Goal: Task Accomplishment & Management: Manage account settings

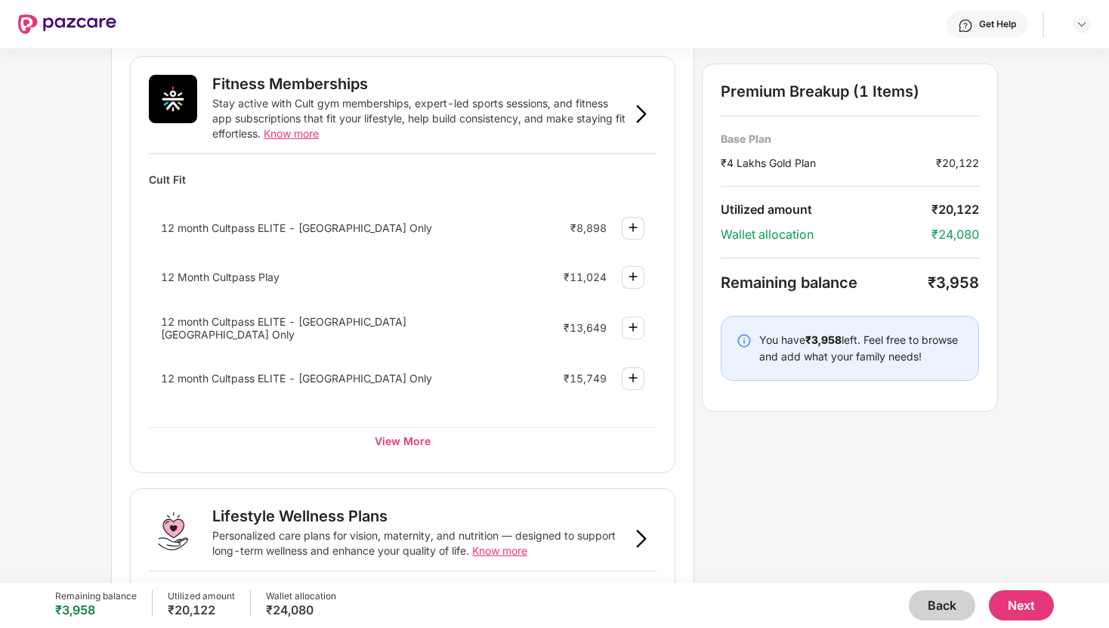
scroll to position [569, 0]
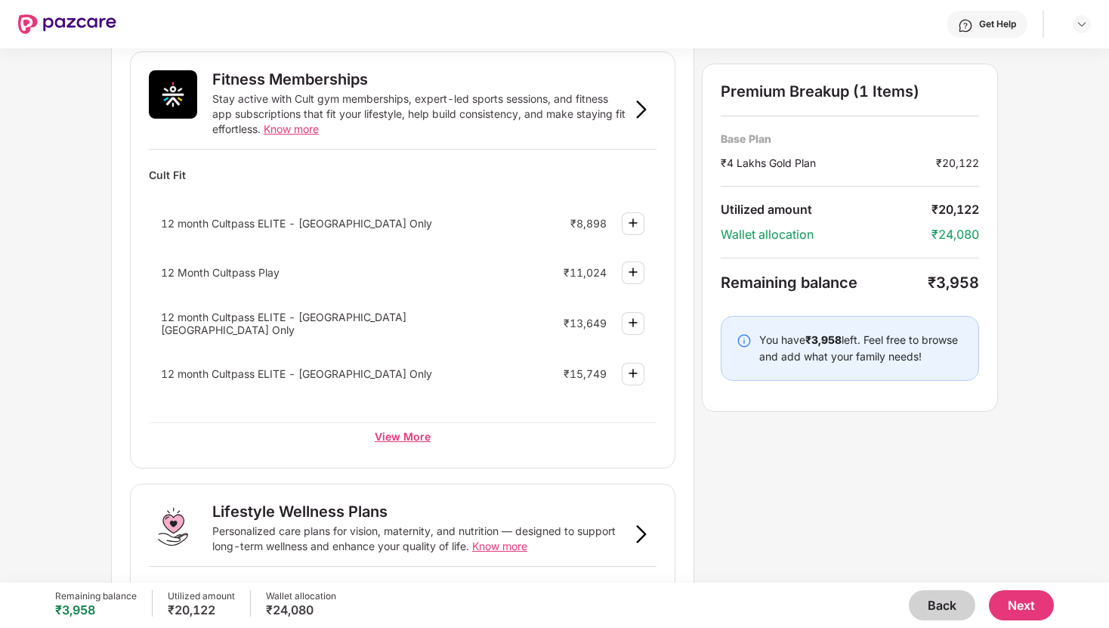
click at [406, 440] on div "View More" at bounding box center [403, 435] width 508 height 27
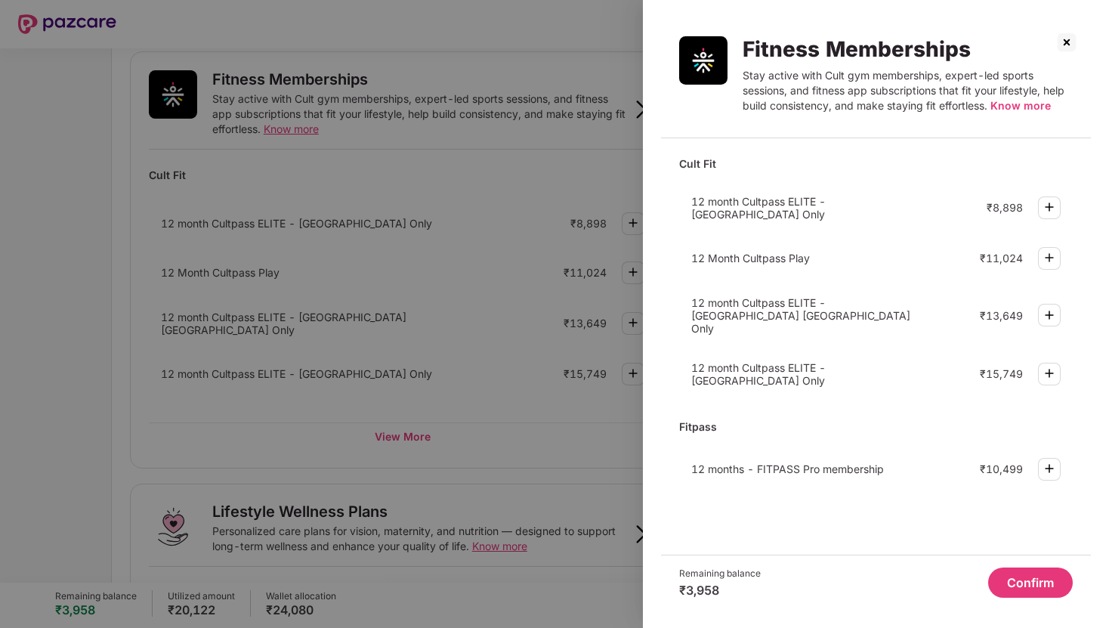
click at [1052, 203] on img at bounding box center [1049, 207] width 18 height 18
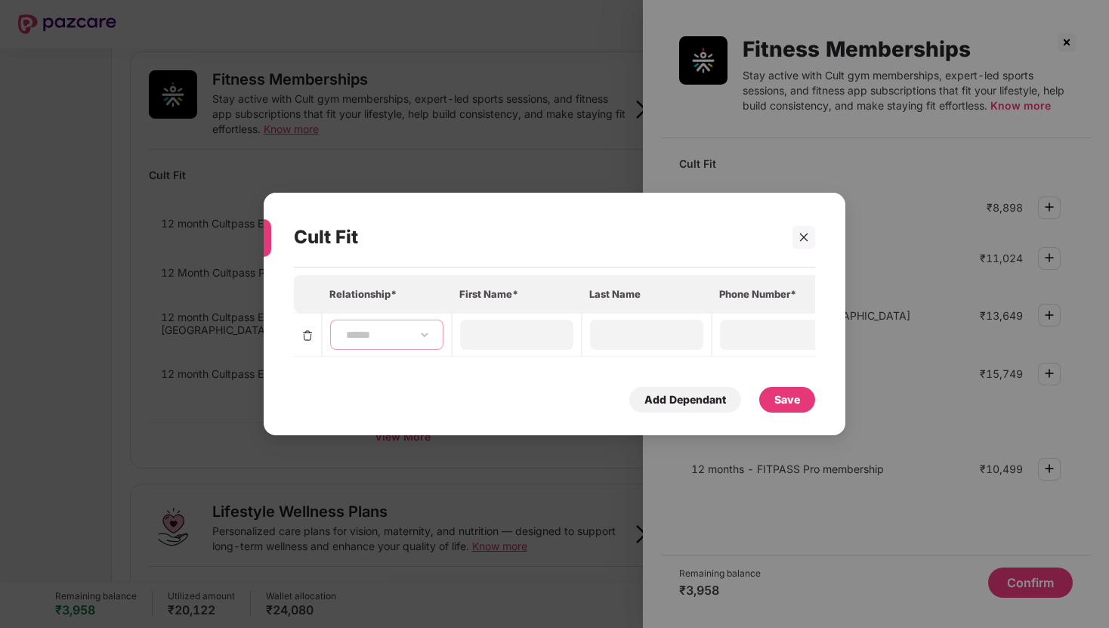
click at [421, 338] on select "**********" at bounding box center [387, 335] width 88 height 12
select select "****"
type input "*****"
type input "*"
type input "**********"
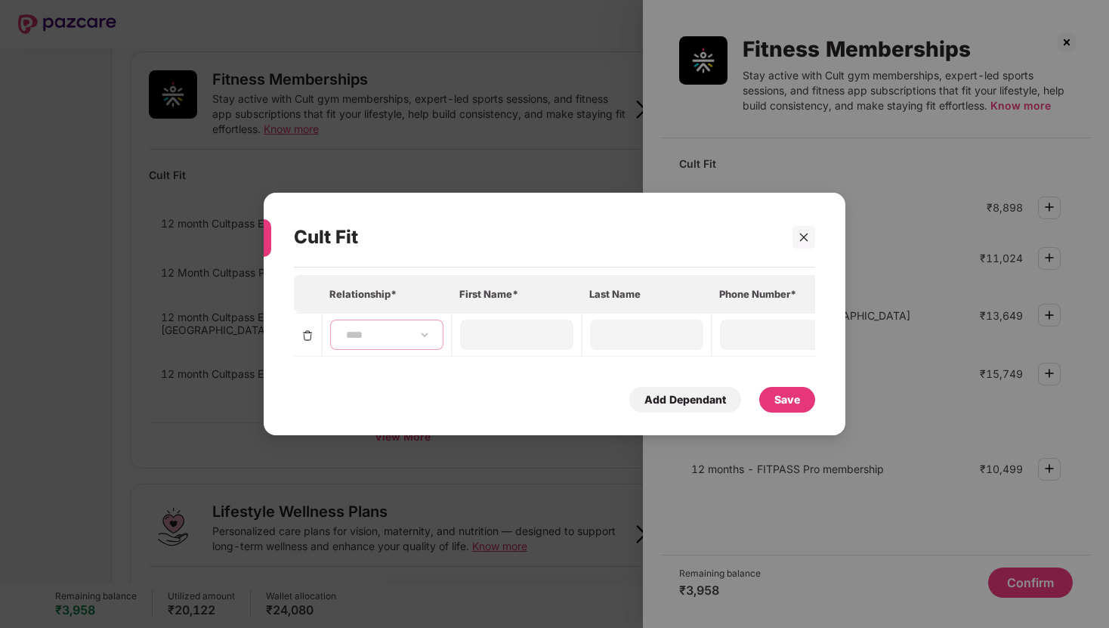
type input "**********"
click at [786, 398] on div "Save" at bounding box center [787, 399] width 26 height 17
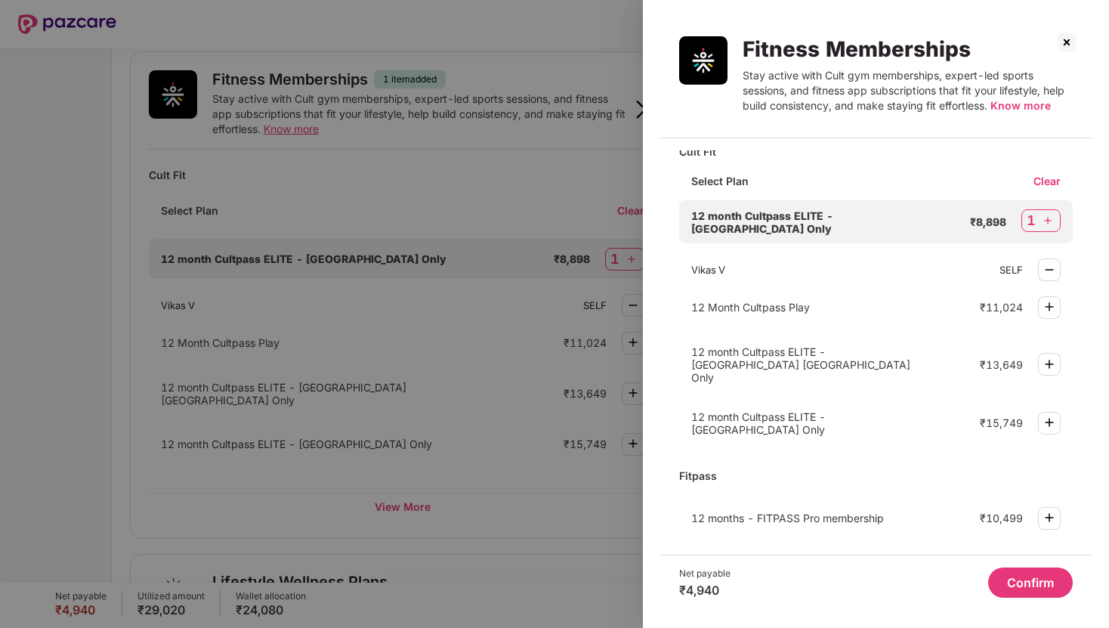
scroll to position [0, 0]
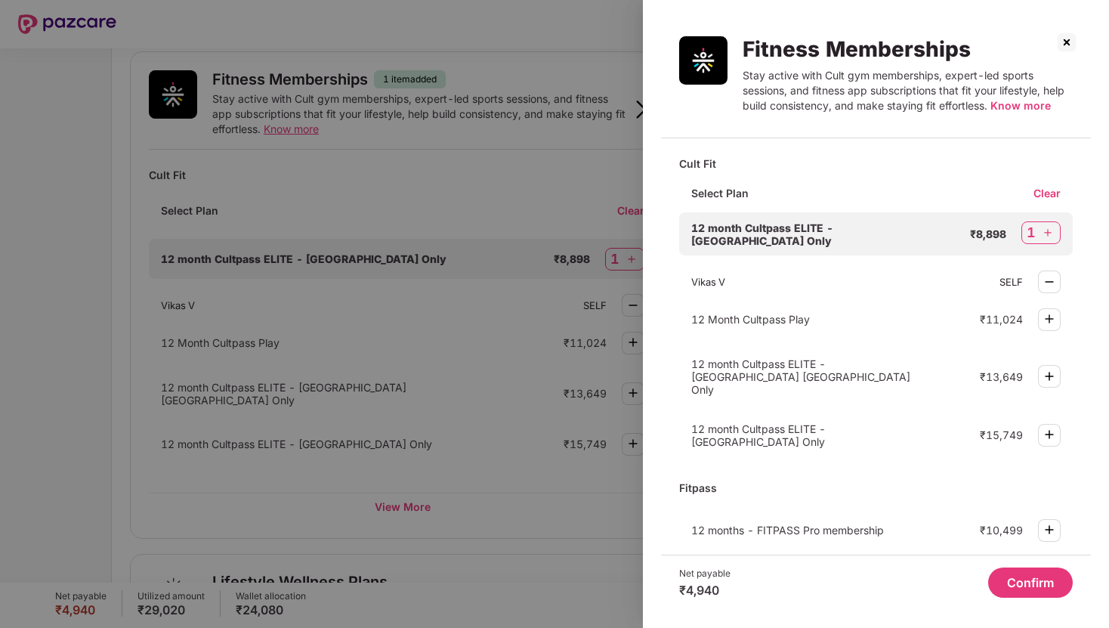
click at [1010, 579] on button "Confirm" at bounding box center [1030, 582] width 85 height 30
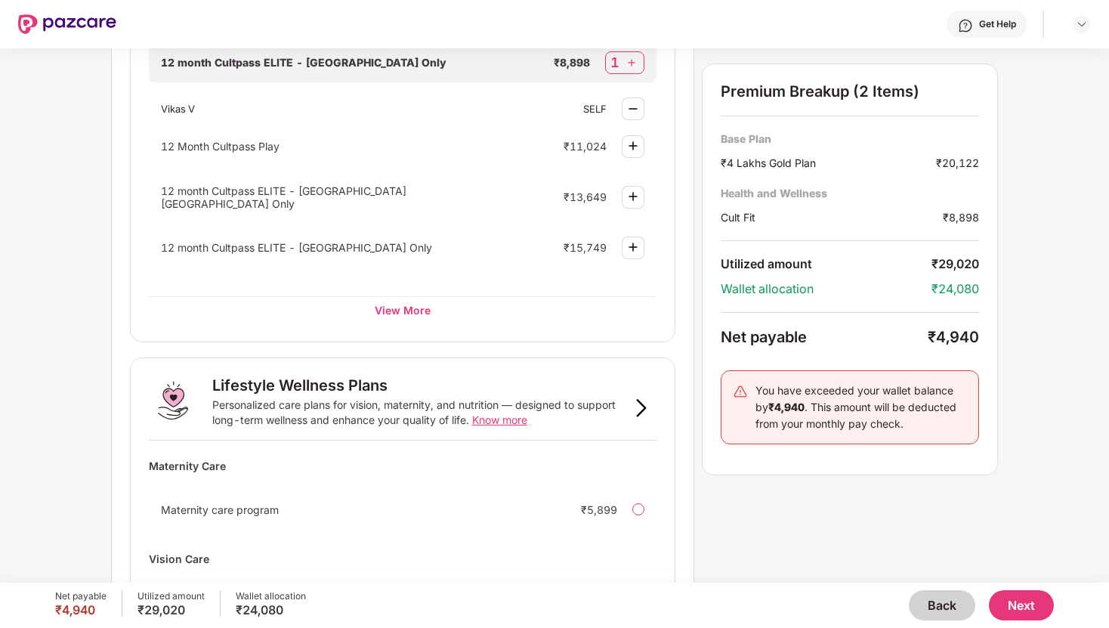
scroll to position [767, 0]
click at [639, 407] on img at bounding box center [641, 407] width 18 height 18
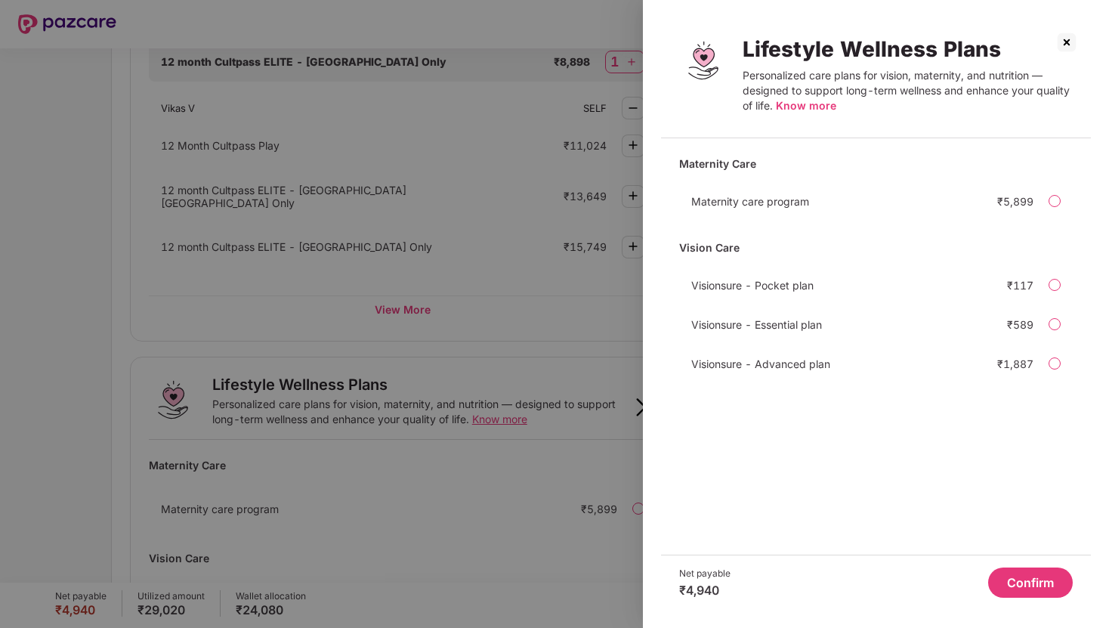
click at [585, 460] on div at bounding box center [554, 314] width 1109 height 628
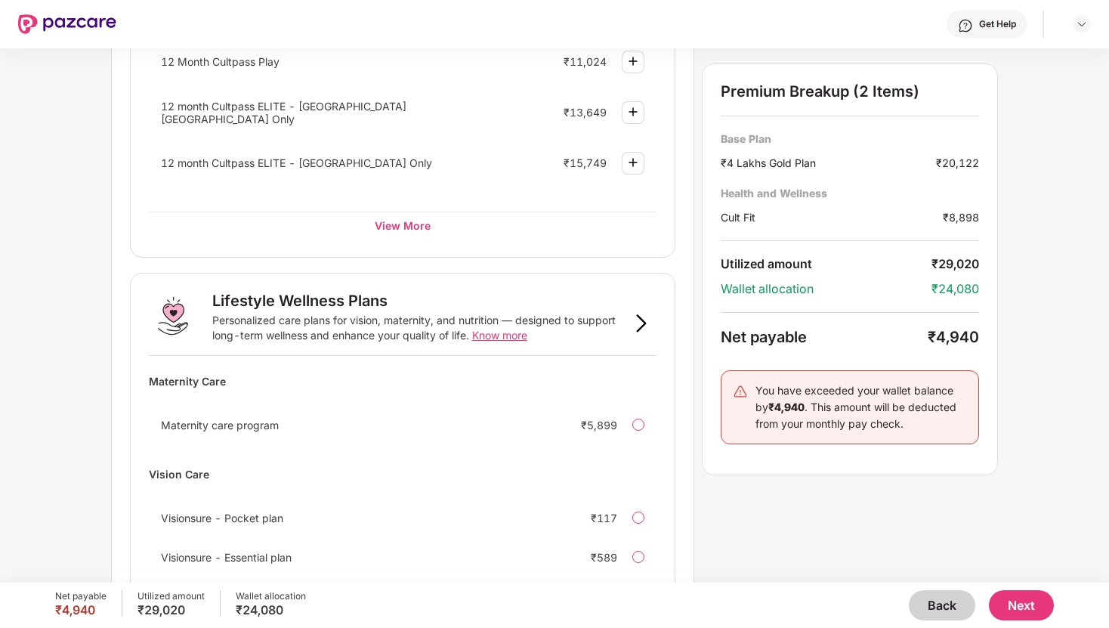
scroll to position [931, 0]
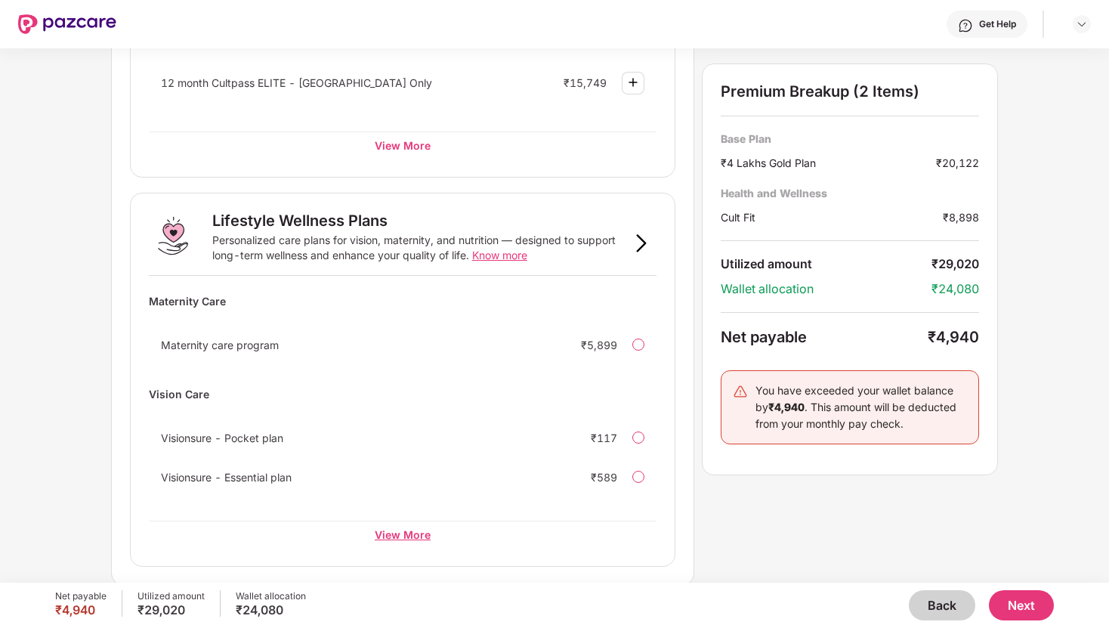
click at [396, 536] on div "View More" at bounding box center [403, 533] width 508 height 27
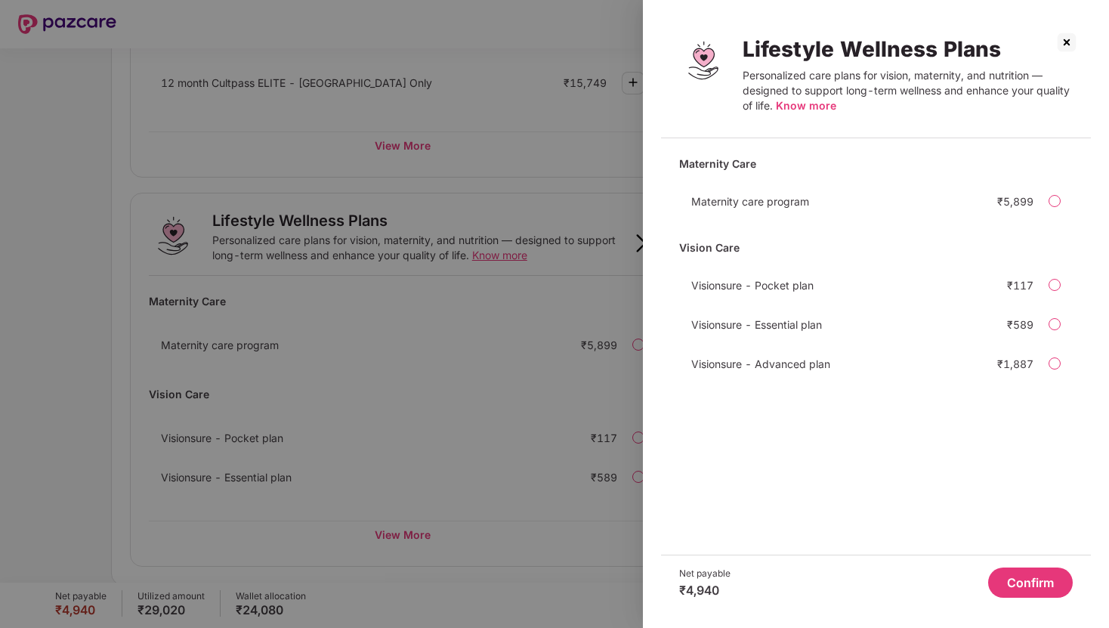
click at [1068, 48] on img at bounding box center [1066, 42] width 24 height 24
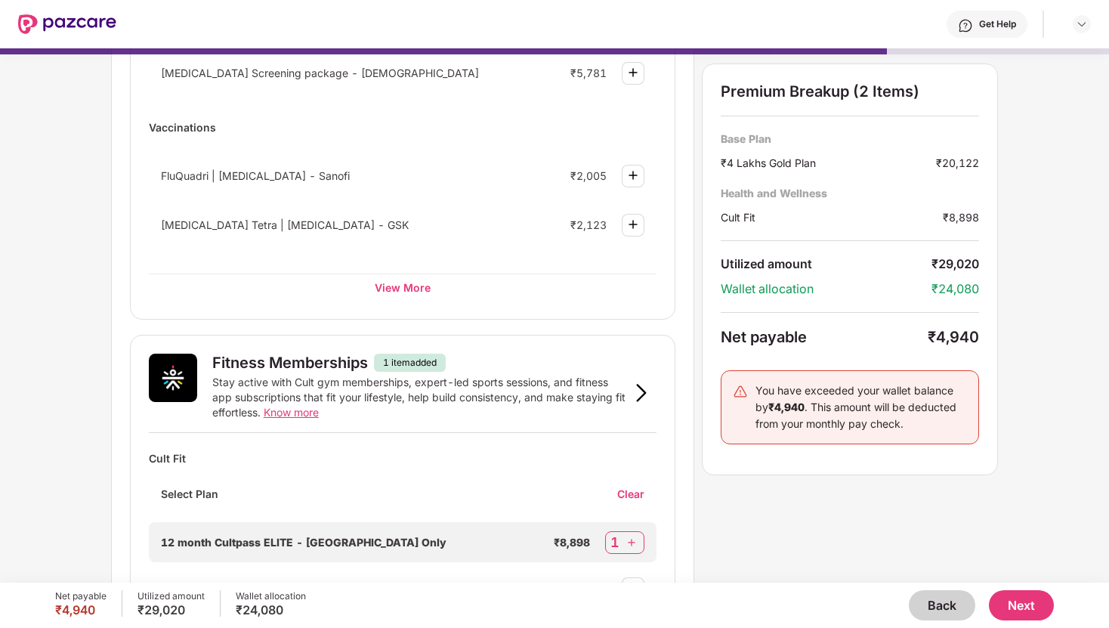
scroll to position [279, 0]
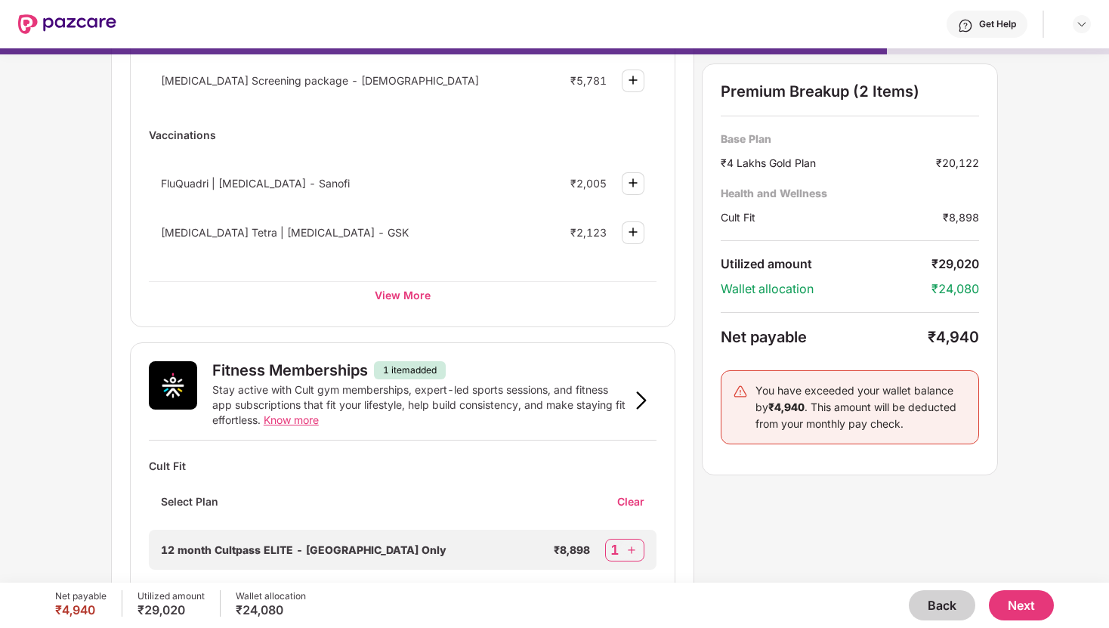
click at [943, 600] on button "Back" at bounding box center [942, 605] width 66 height 30
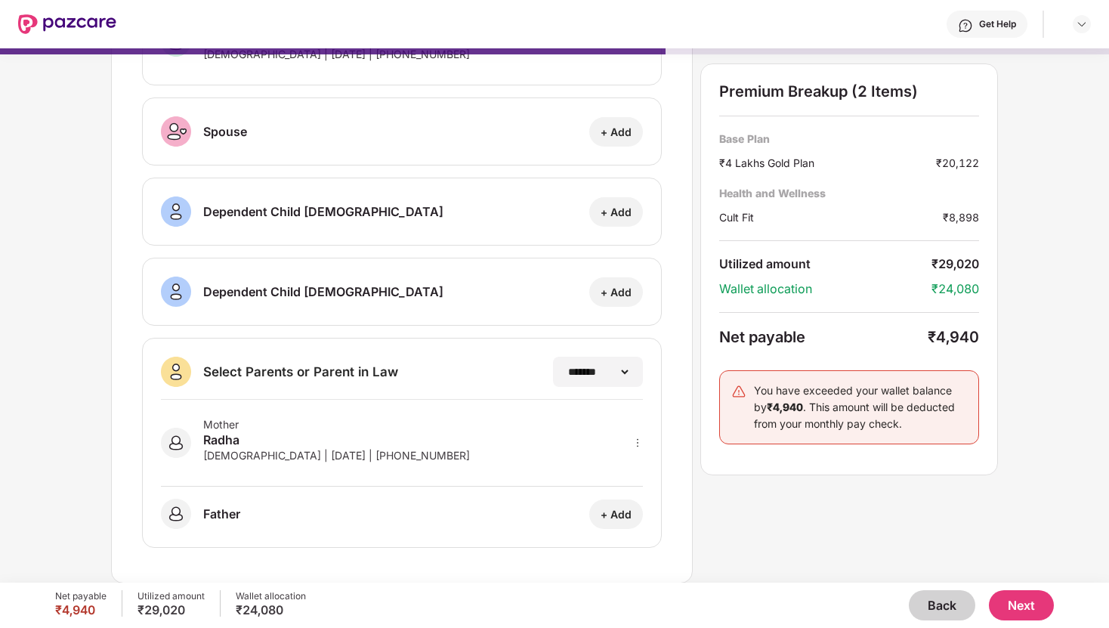
click at [943, 600] on button "Back" at bounding box center [942, 605] width 66 height 30
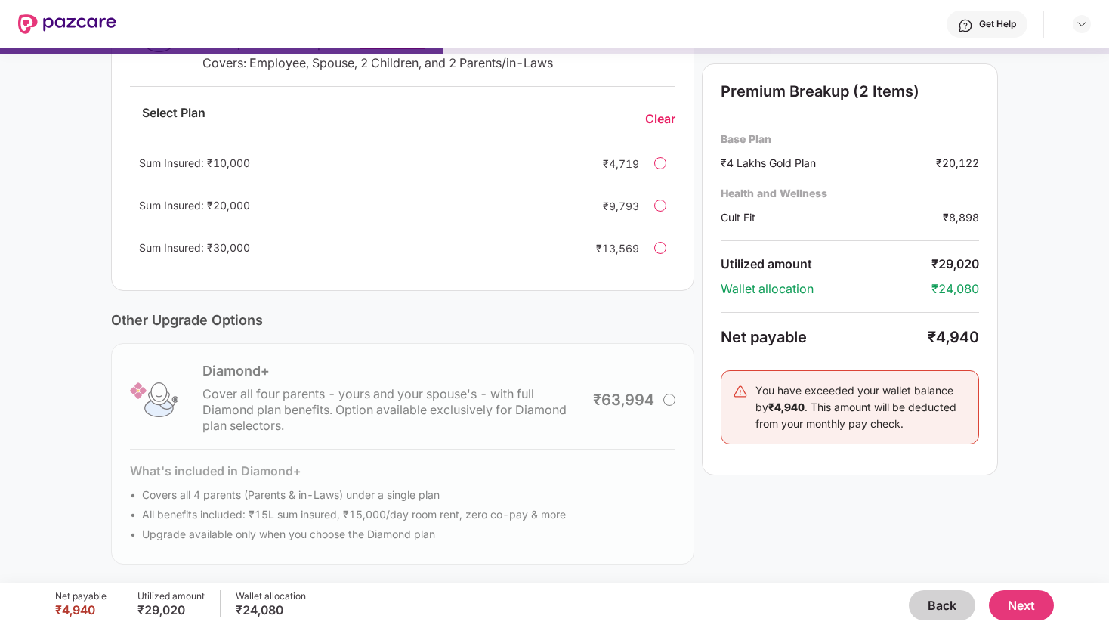
scroll to position [0, 0]
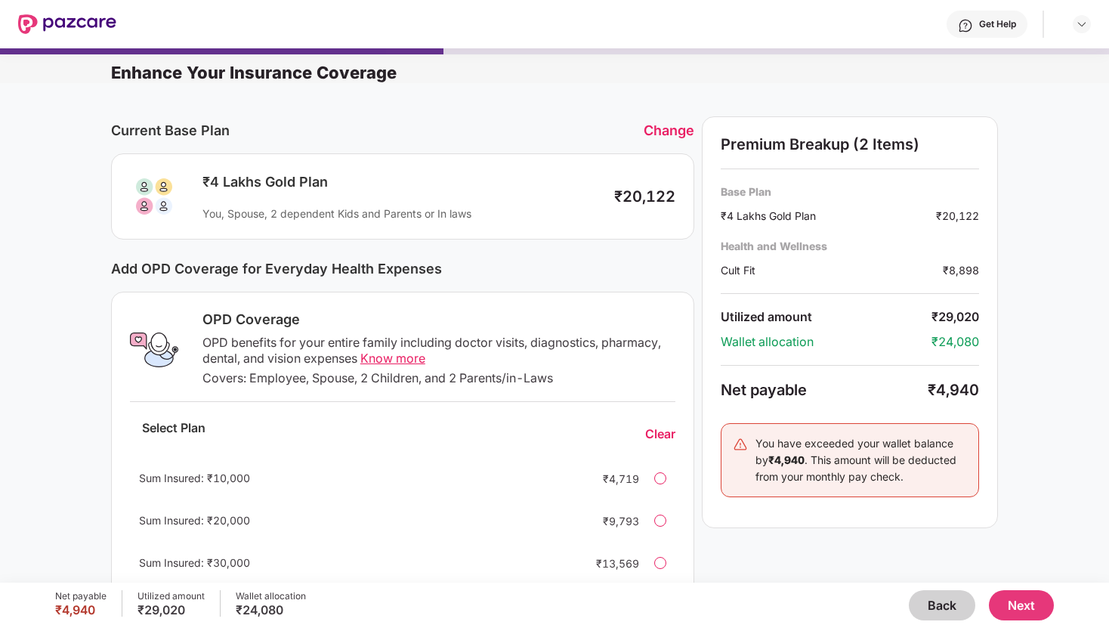
click at [922, 597] on button "Back" at bounding box center [942, 605] width 66 height 30
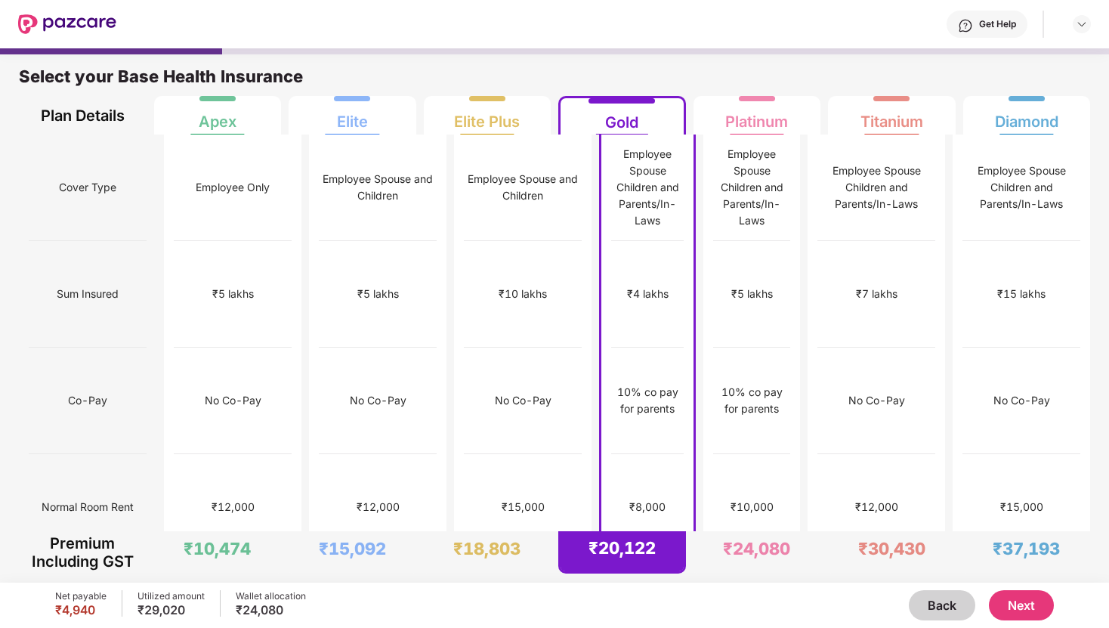
click at [924, 614] on button "Back" at bounding box center [942, 605] width 66 height 30
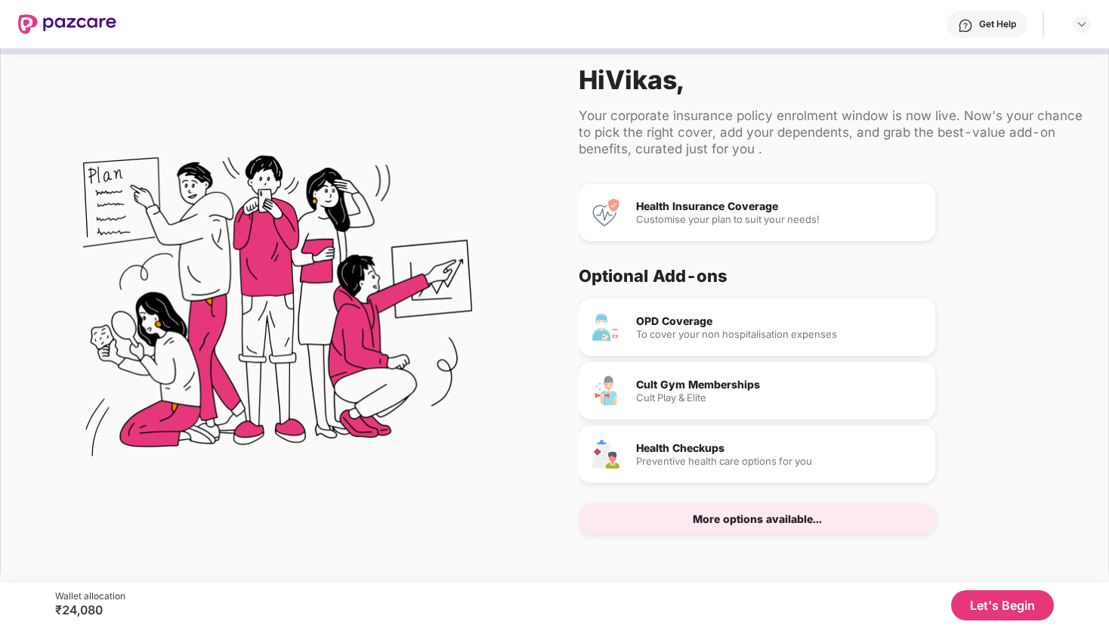
scroll to position [24, 0]
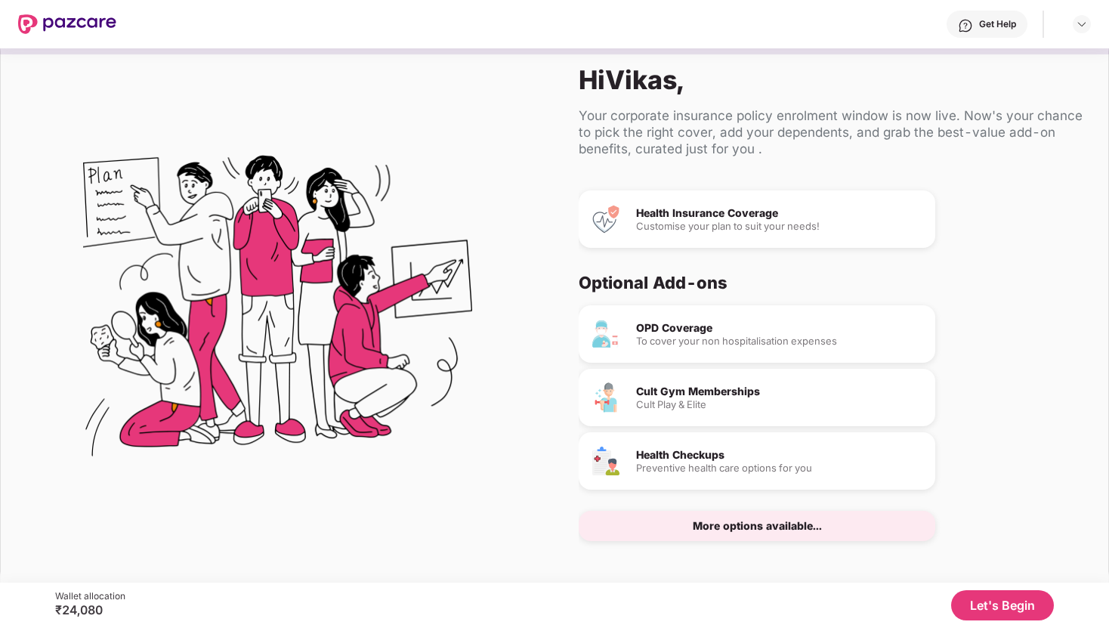
click at [770, 530] on div "More options available..." at bounding box center [757, 525] width 129 height 11
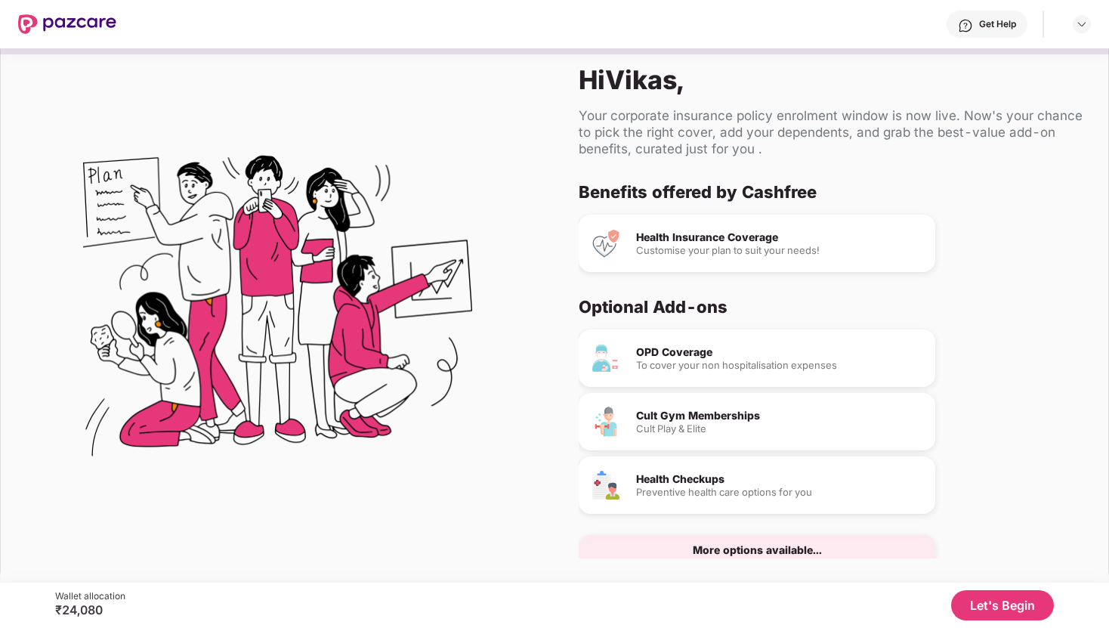
click at [780, 241] on div "Health Insurance Coverage" at bounding box center [779, 237] width 287 height 11
click at [989, 605] on button "Let's Begin" at bounding box center [1002, 605] width 103 height 30
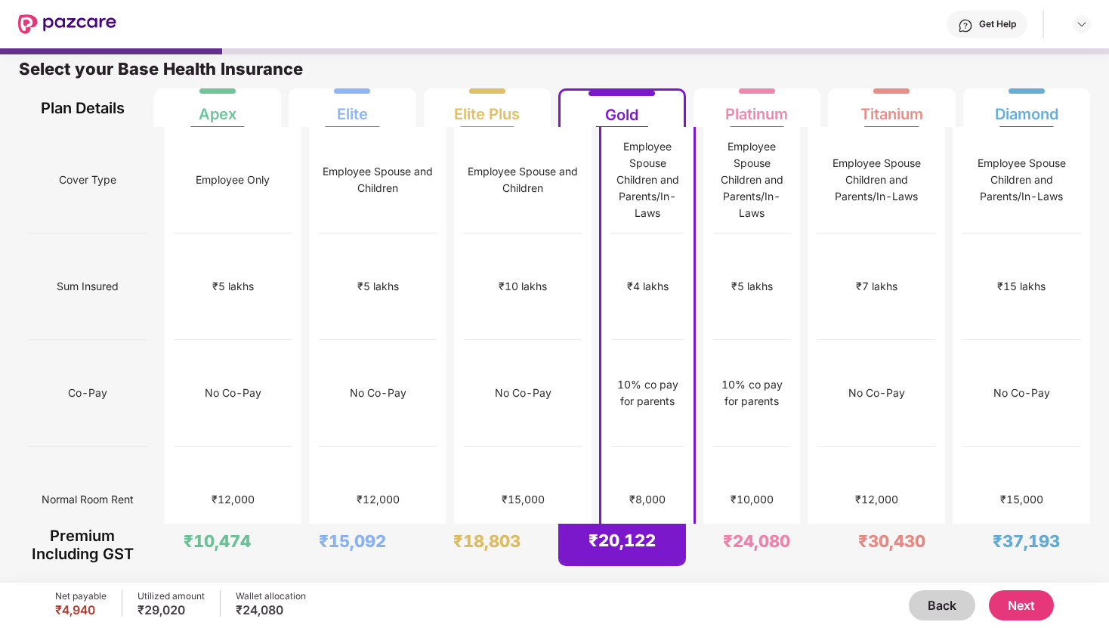
click at [1010, 595] on button "Next" at bounding box center [1021, 605] width 65 height 30
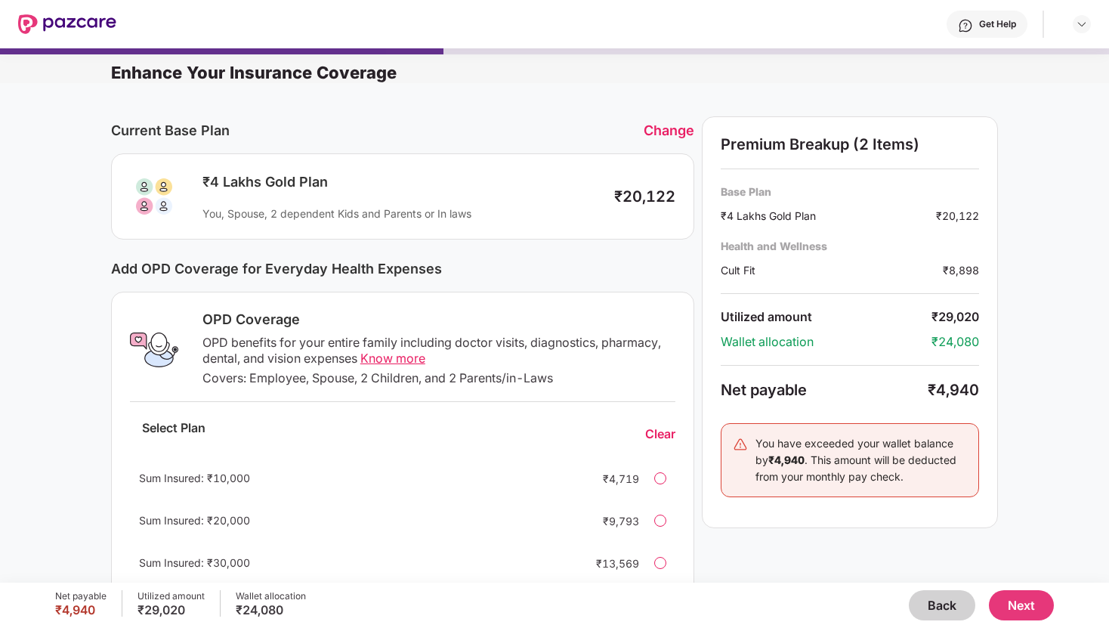
click at [384, 357] on span "Know more" at bounding box center [392, 357] width 65 height 15
click at [1039, 606] on button "Next" at bounding box center [1021, 605] width 65 height 30
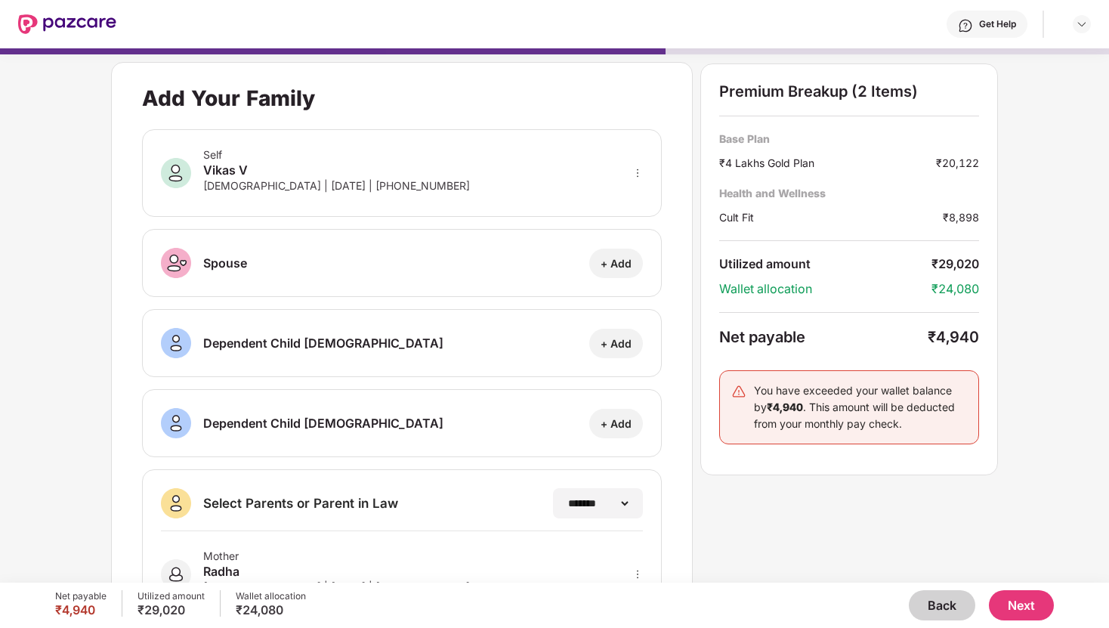
click at [637, 171] on icon "more" at bounding box center [637, 173] width 11 height 11
click at [619, 198] on img at bounding box center [618, 195] width 12 height 12
select select "****"
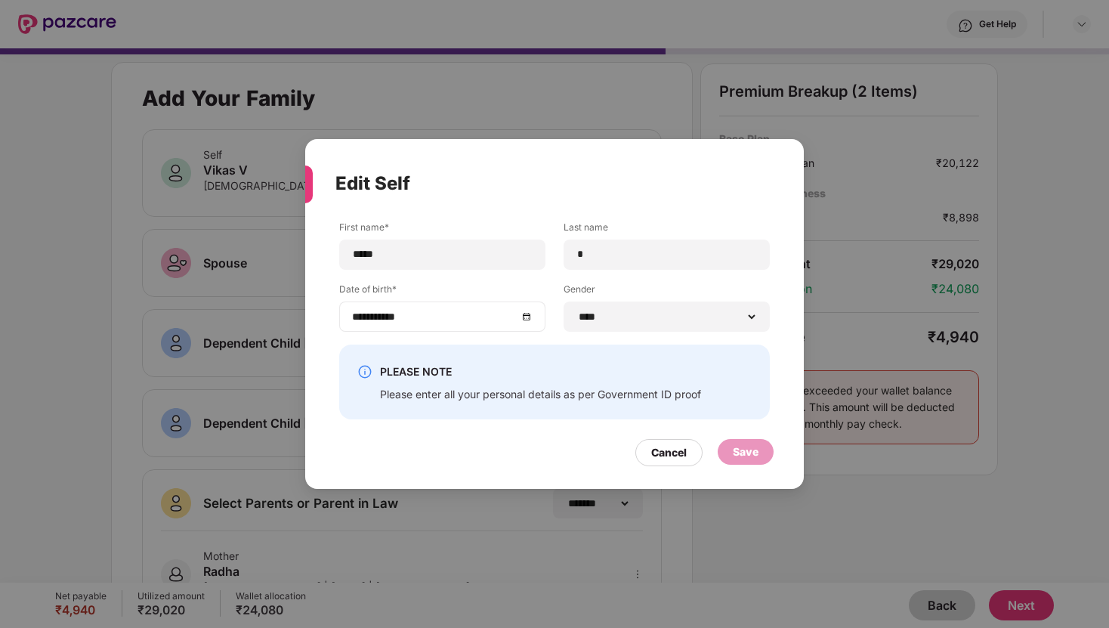
click at [361, 319] on input "**********" at bounding box center [434, 316] width 165 height 17
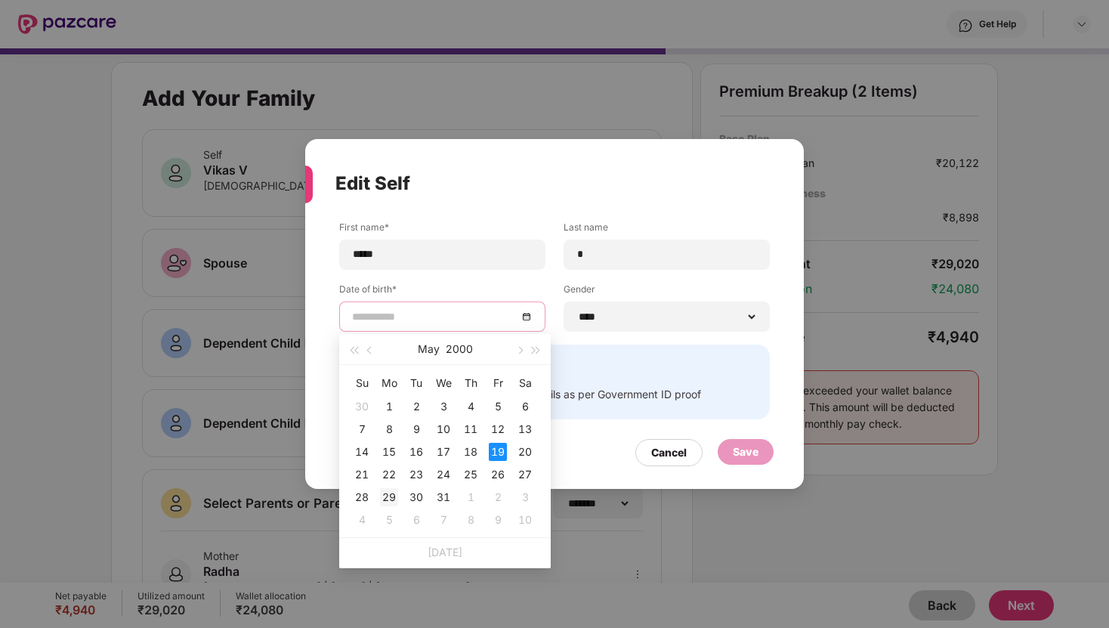
type input "**********"
click at [390, 494] on div "29" at bounding box center [389, 497] width 18 height 18
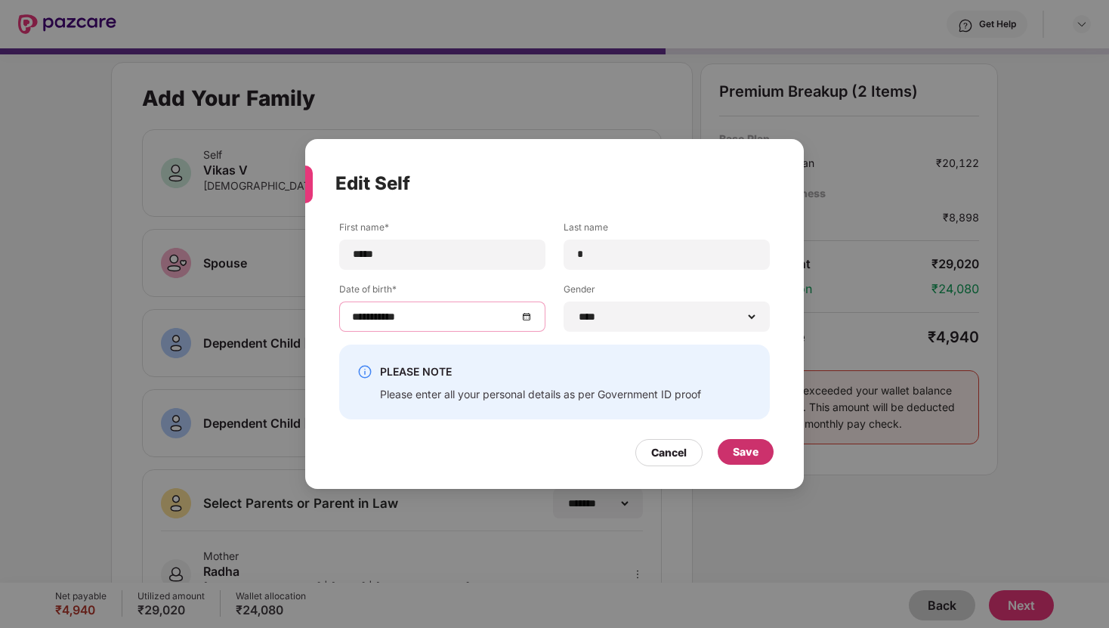
click at [733, 445] on div "Save" at bounding box center [746, 451] width 26 height 17
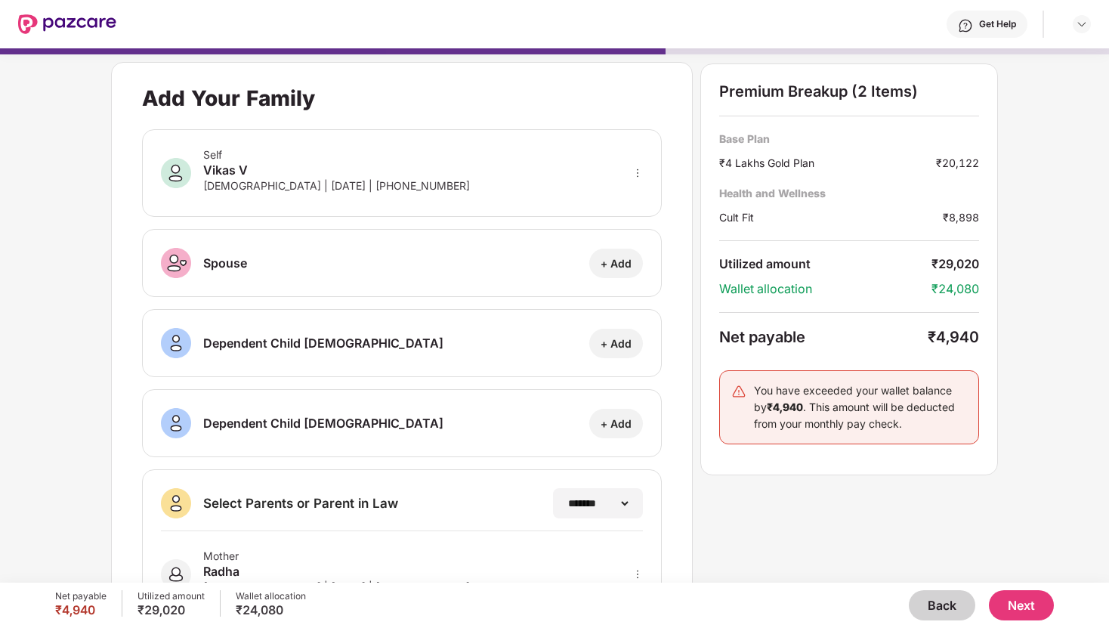
scroll to position [157, 0]
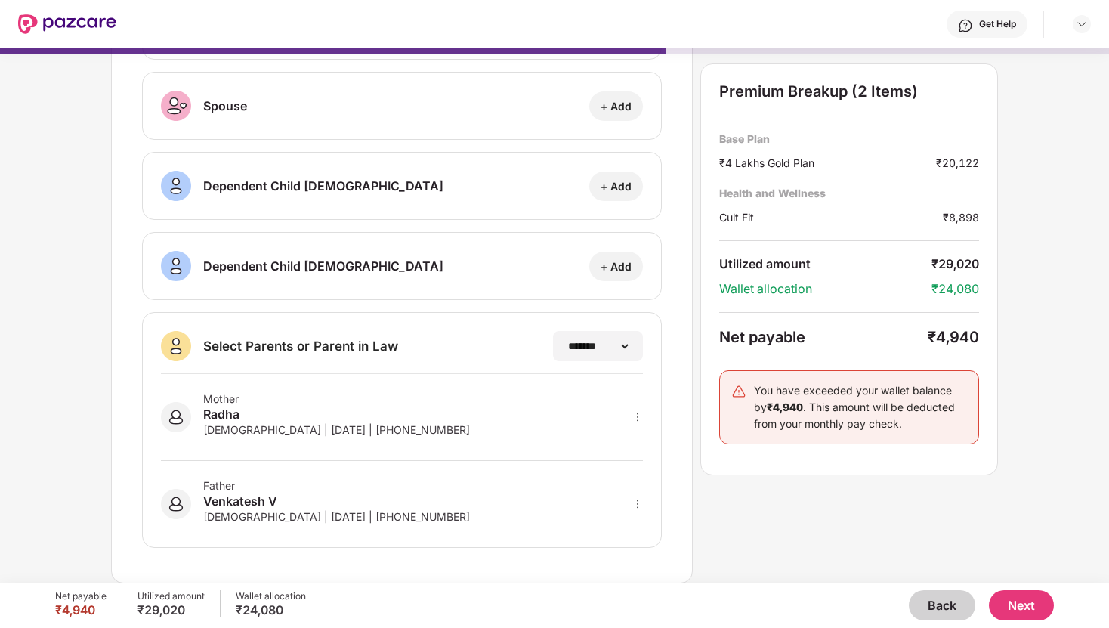
click at [765, 515] on div "**********" at bounding box center [554, 244] width 887 height 678
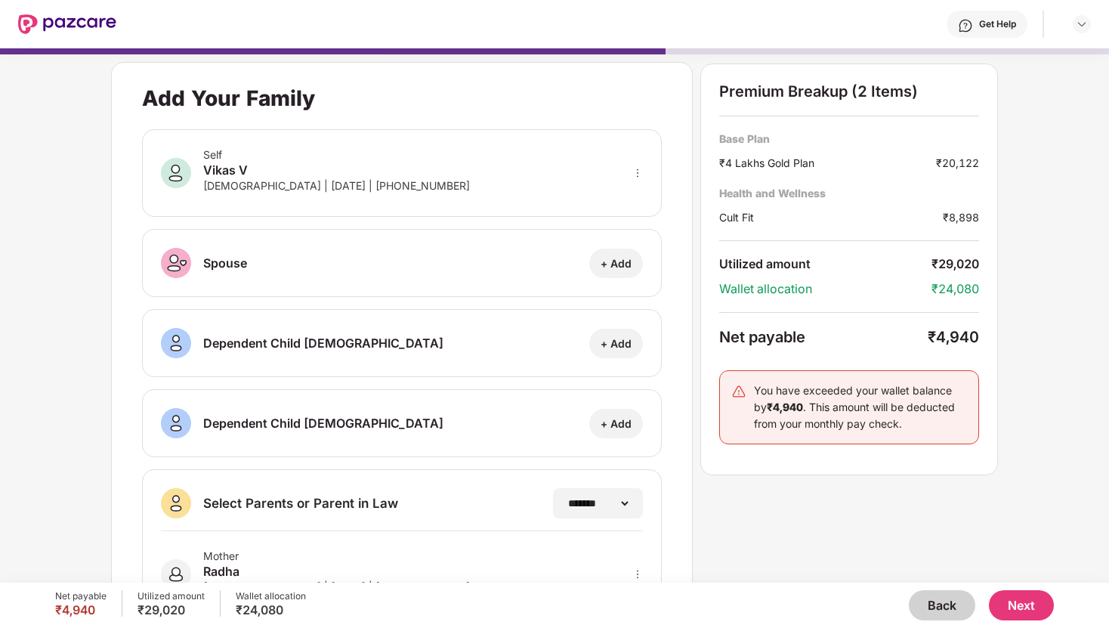
click at [1024, 610] on button "Next" at bounding box center [1021, 605] width 65 height 30
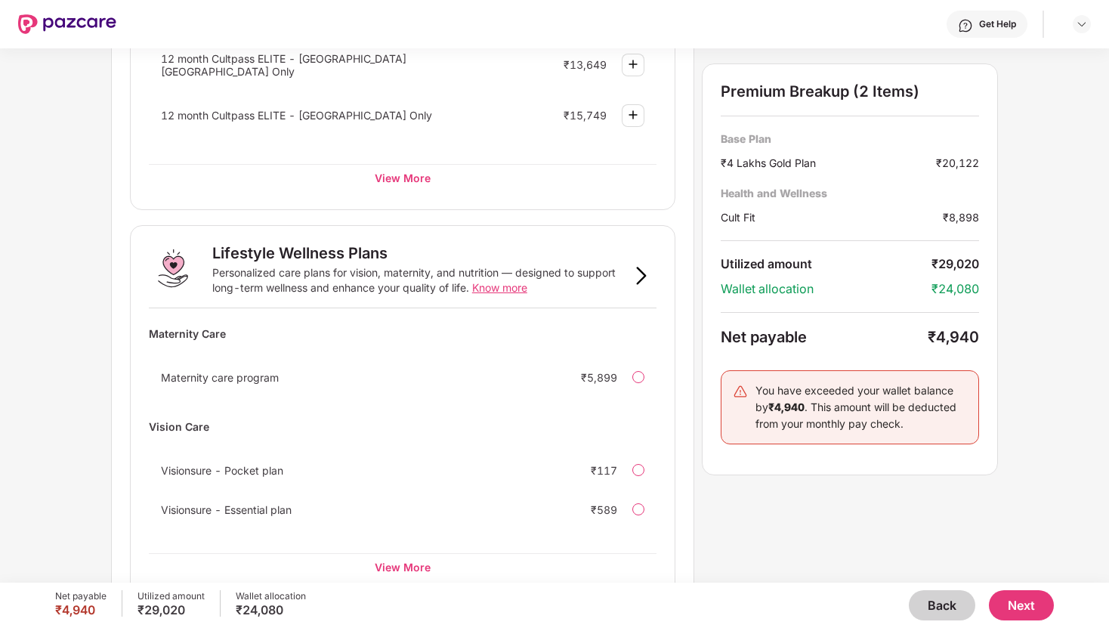
scroll to position [877, 0]
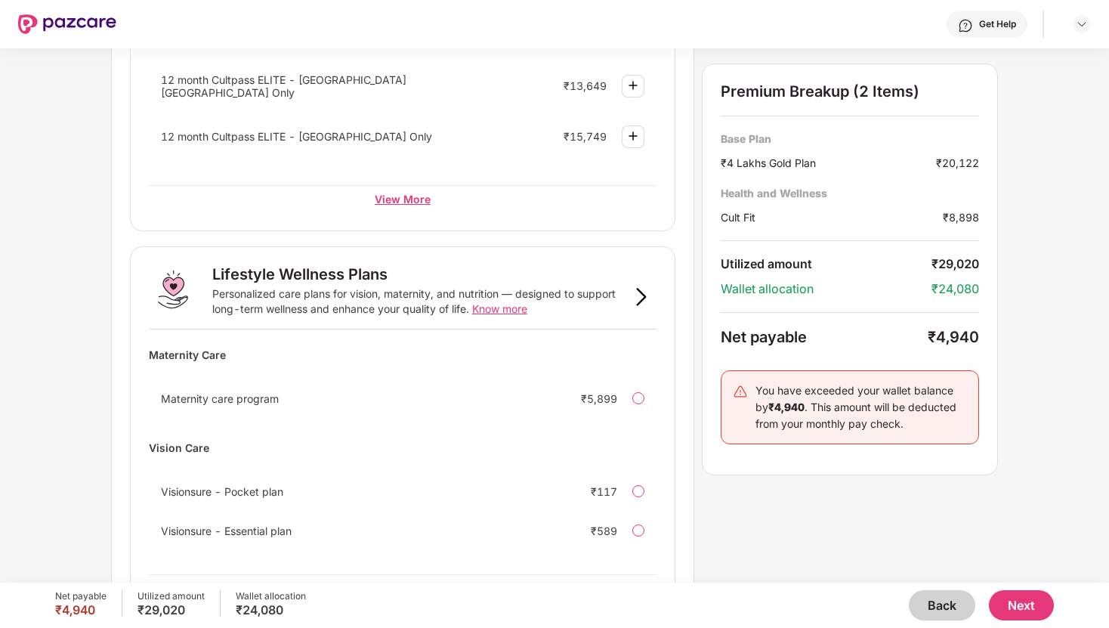
click at [402, 193] on div "View More" at bounding box center [403, 198] width 508 height 27
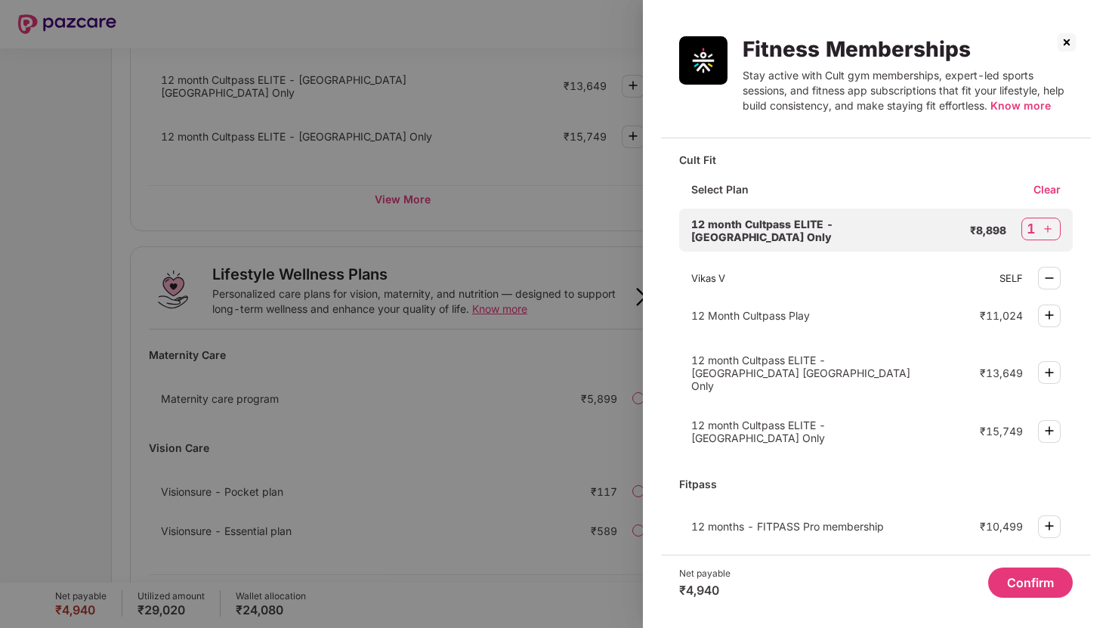
scroll to position [0, 0]
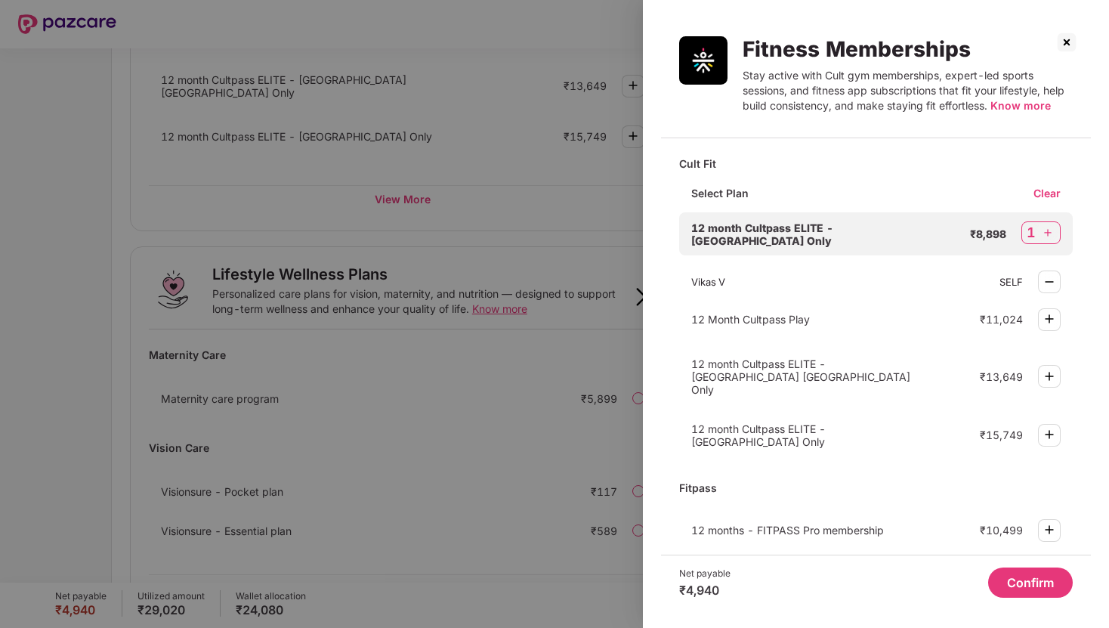
click at [1066, 44] on img at bounding box center [1066, 42] width 24 height 24
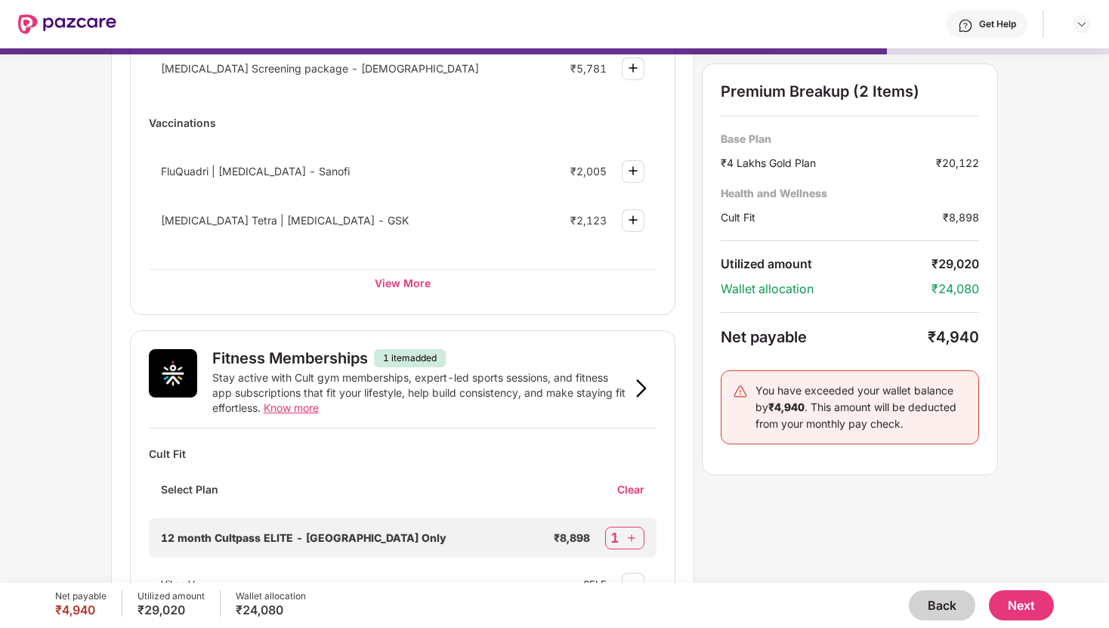
scroll to position [308, 0]
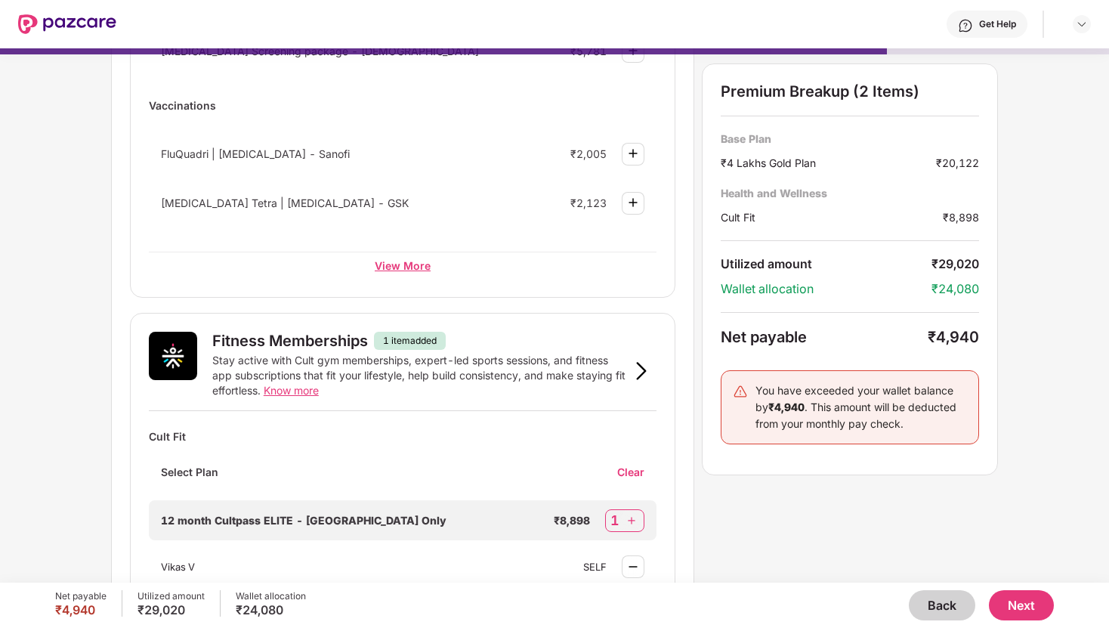
click at [420, 268] on div "View More" at bounding box center [403, 265] width 508 height 27
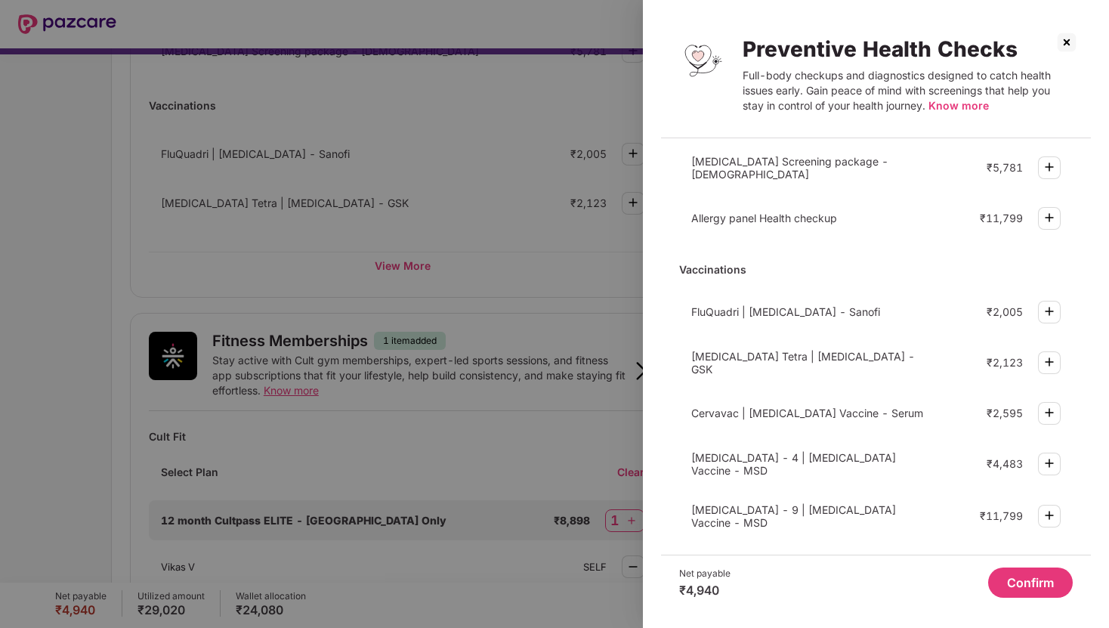
scroll to position [156, 0]
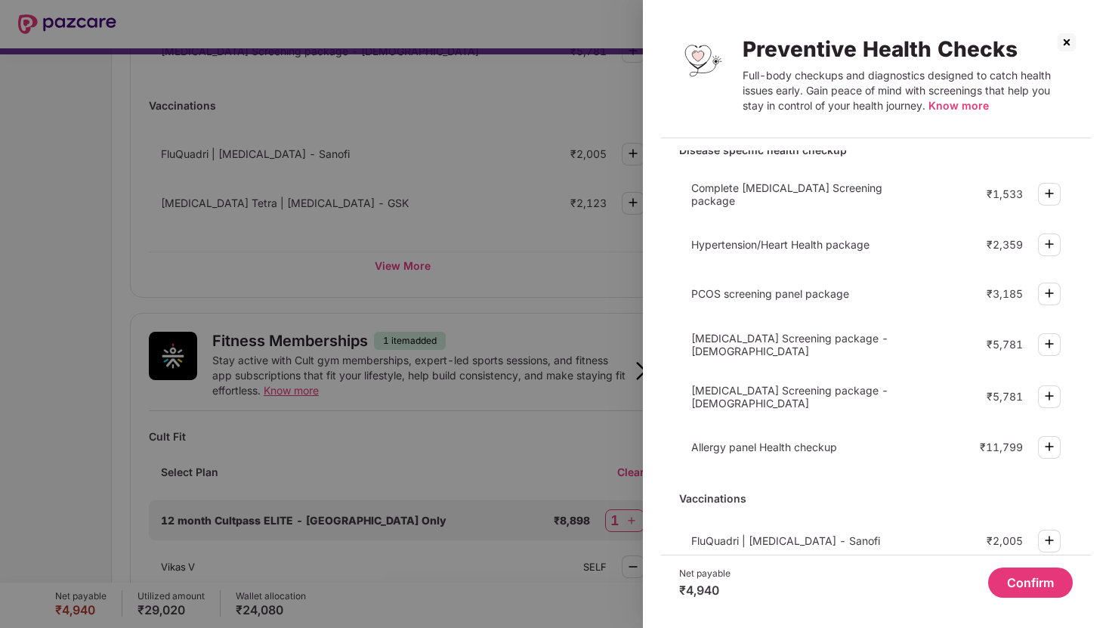
click at [1066, 51] on img at bounding box center [1066, 42] width 24 height 24
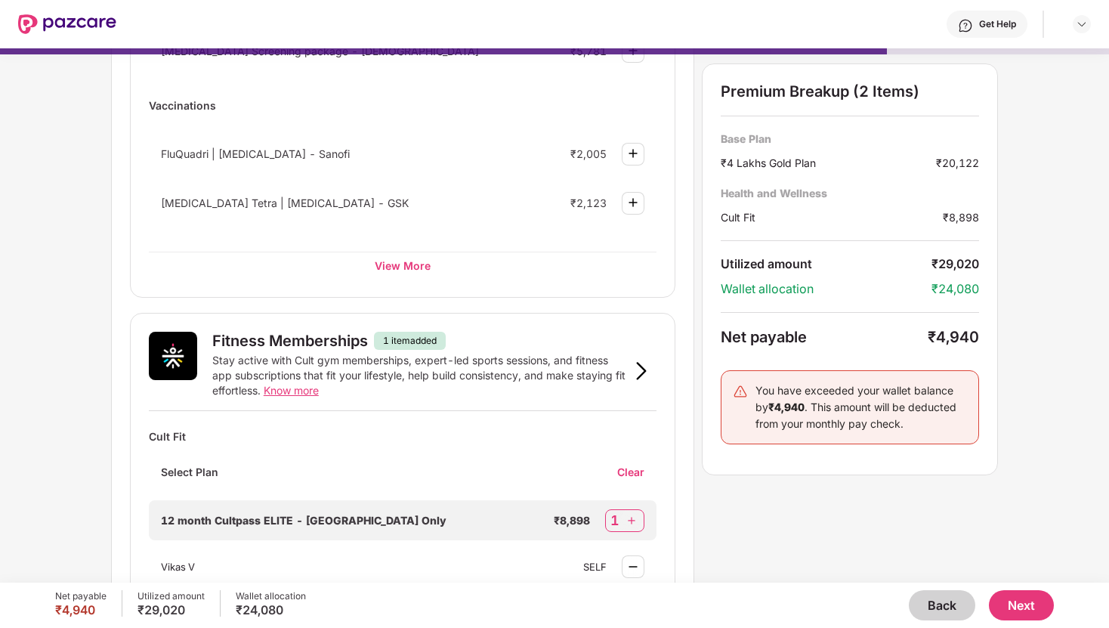
click at [1027, 607] on button "Next" at bounding box center [1021, 605] width 65 height 30
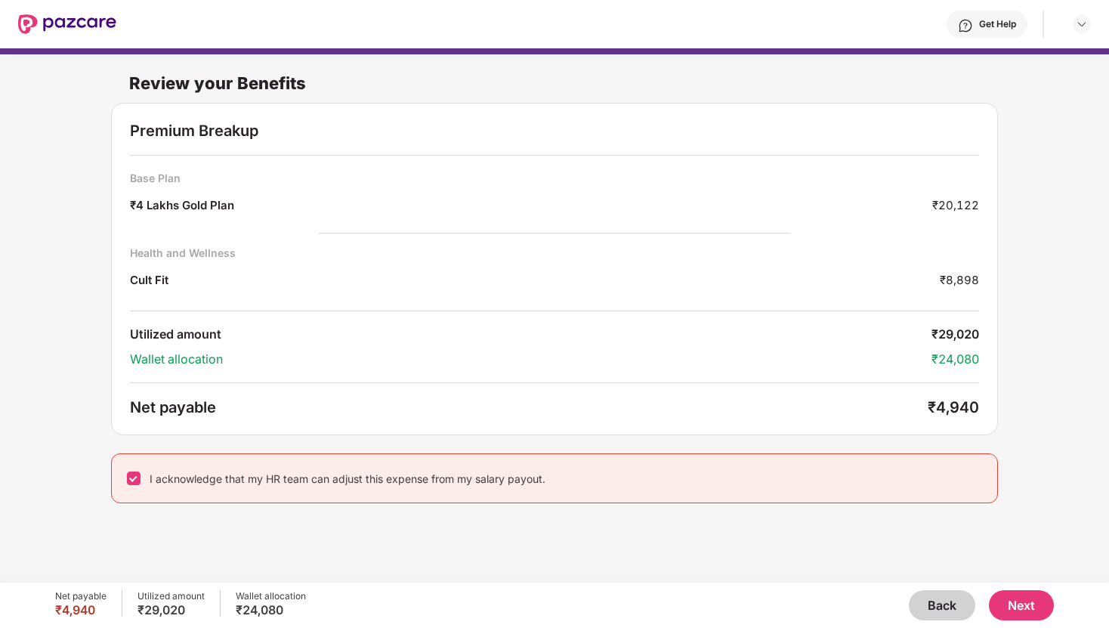
click at [517, 526] on div "Review your Benefits Premium Breakup Base Plan ₹4 Lakhs Gold Plan ₹20,122 Healt…" at bounding box center [554, 307] width 1109 height 519
click at [1043, 543] on div "Review your Benefits Premium Breakup Base Plan ₹4 Lakhs Gold Plan ₹20,122 Healt…" at bounding box center [554, 307] width 1109 height 519
click at [1086, 24] on img at bounding box center [1082, 24] width 12 height 12
click at [1036, 600] on button "Next" at bounding box center [1021, 605] width 65 height 30
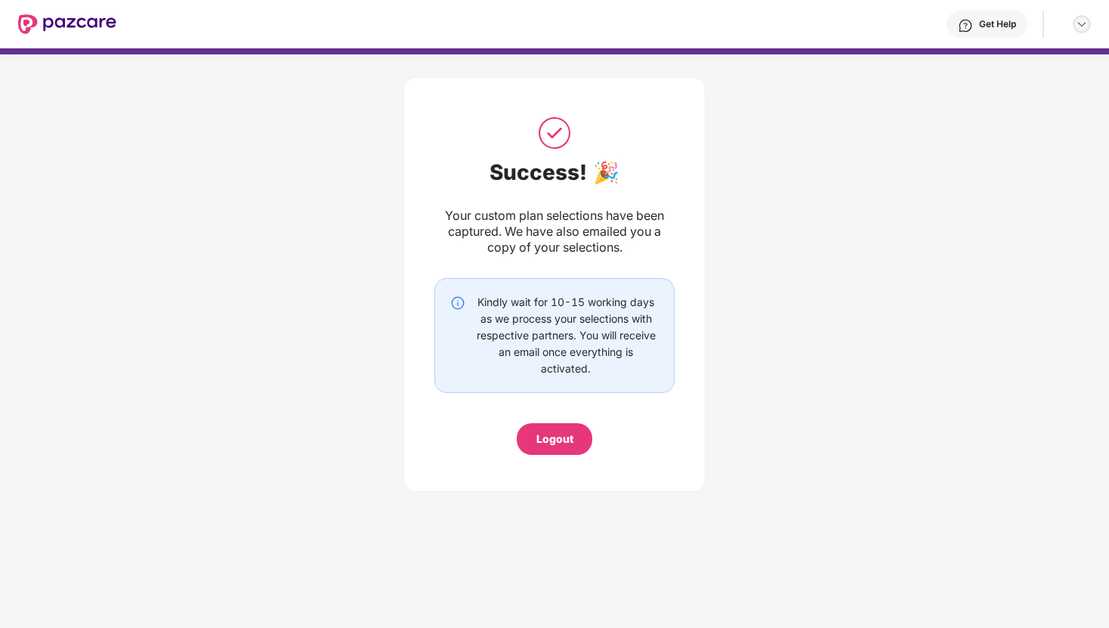
click at [1081, 26] on img at bounding box center [1082, 24] width 12 height 12
click at [891, 211] on div "Success! 🎉 Your custom plan selections have been captured. We have also emailed…" at bounding box center [554, 280] width 1109 height 452
click at [177, 268] on div "Success! 🎉 Your custom plan selections have been captured. We have also emailed…" at bounding box center [554, 280] width 1109 height 452
click at [562, 439] on div "Logout" at bounding box center [554, 439] width 37 height 17
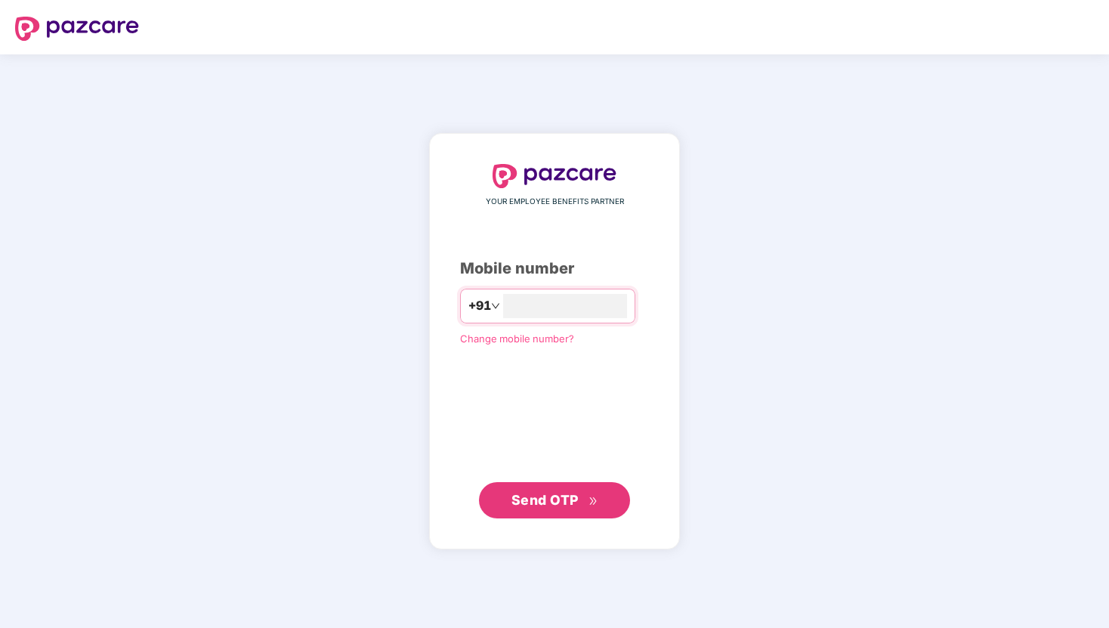
type input "**********"
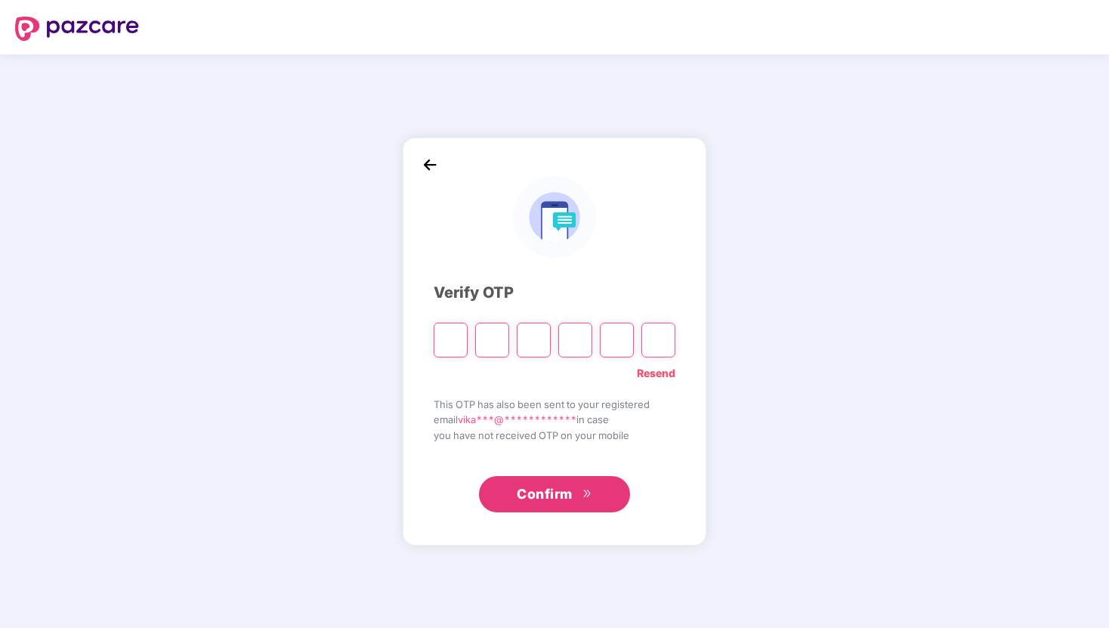
type input "*"
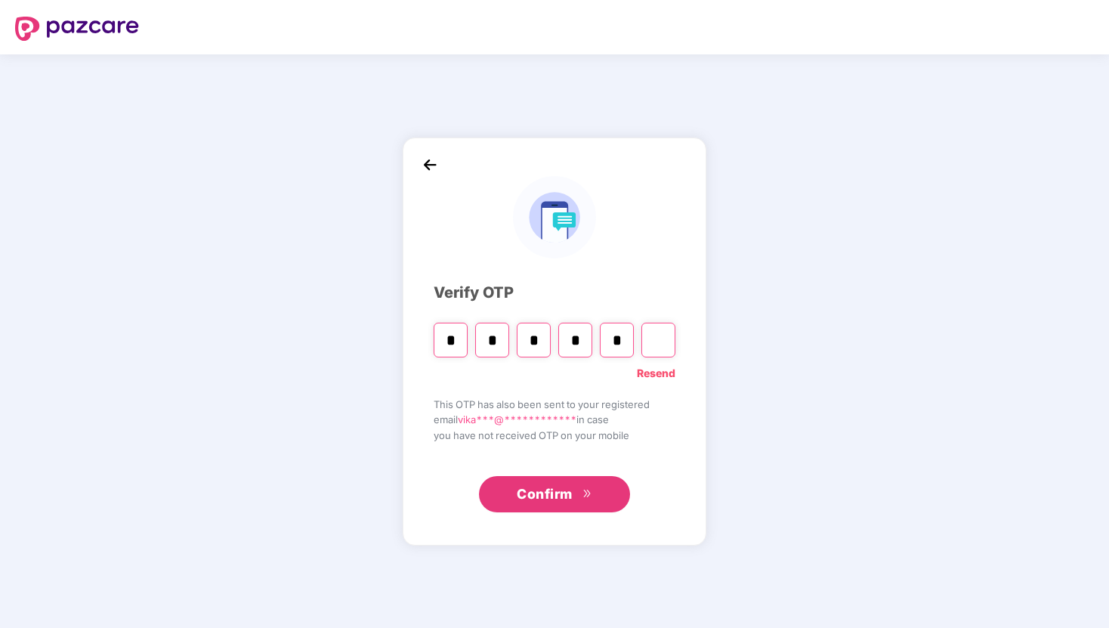
type input "*"
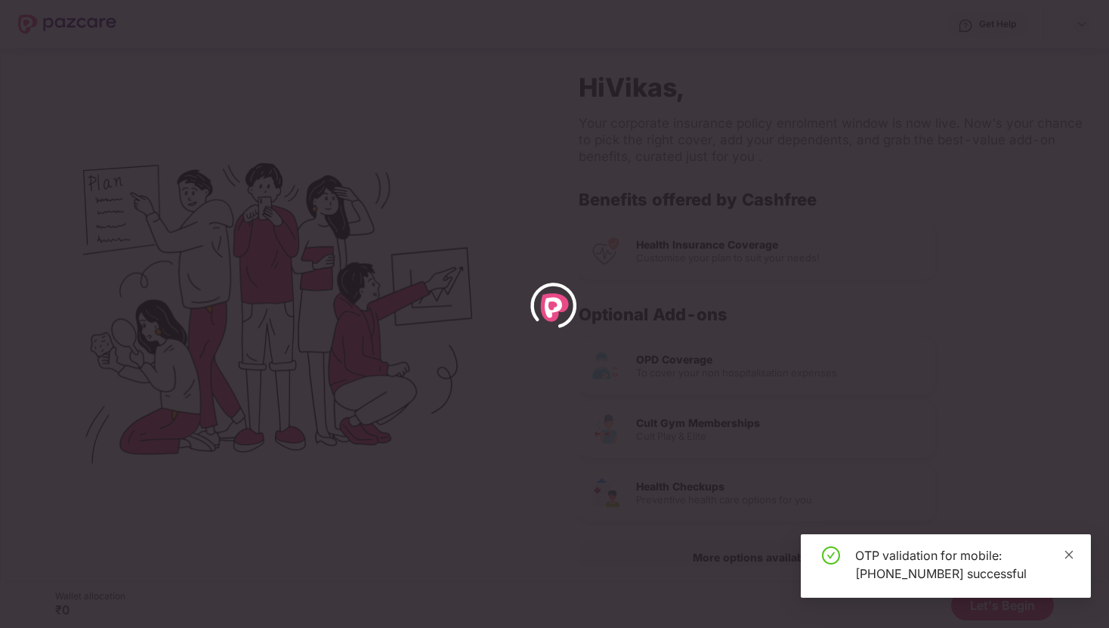
click at [1066, 551] on icon "close" at bounding box center [1069, 554] width 8 height 8
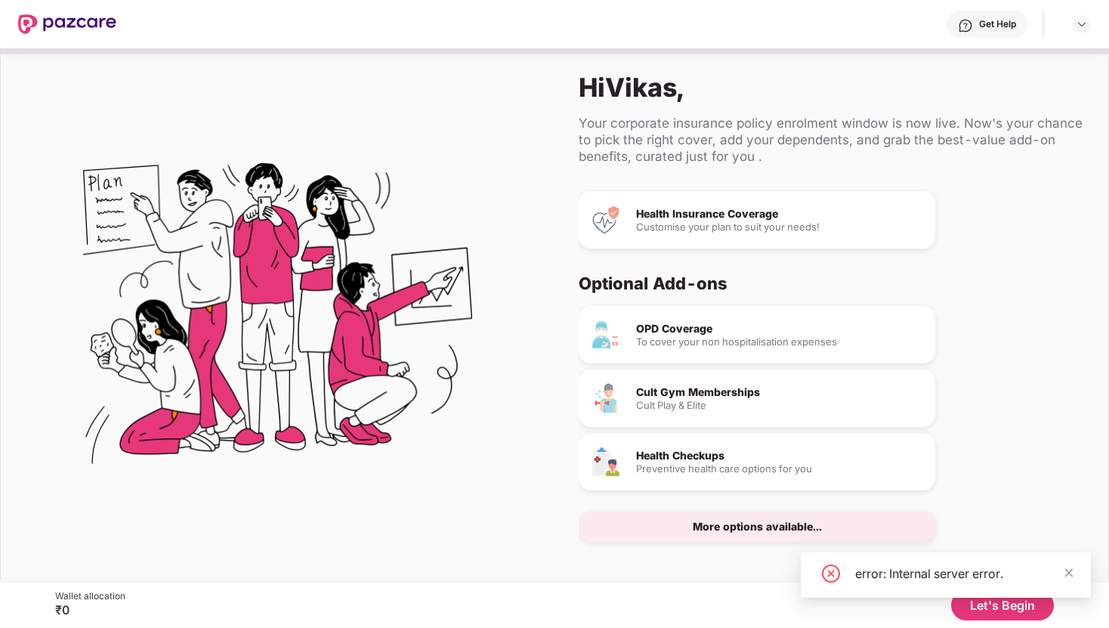
scroll to position [0, 0]
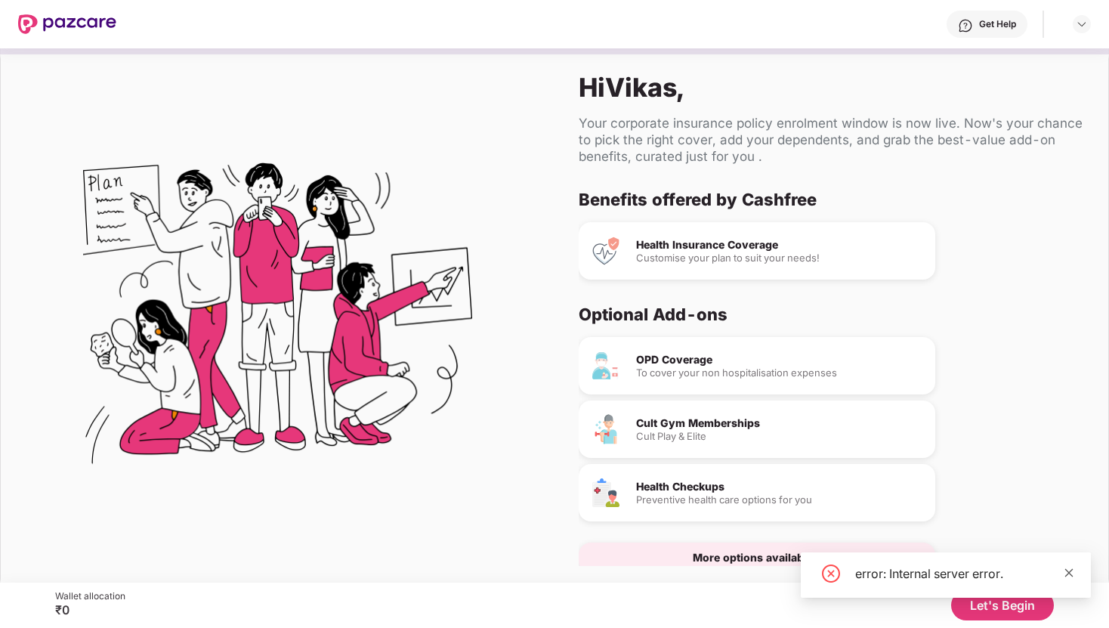
click at [1064, 567] on icon "close" at bounding box center [1068, 572] width 11 height 11
click at [684, 255] on div "Customise your plan to suit your needs!" at bounding box center [779, 258] width 287 height 10
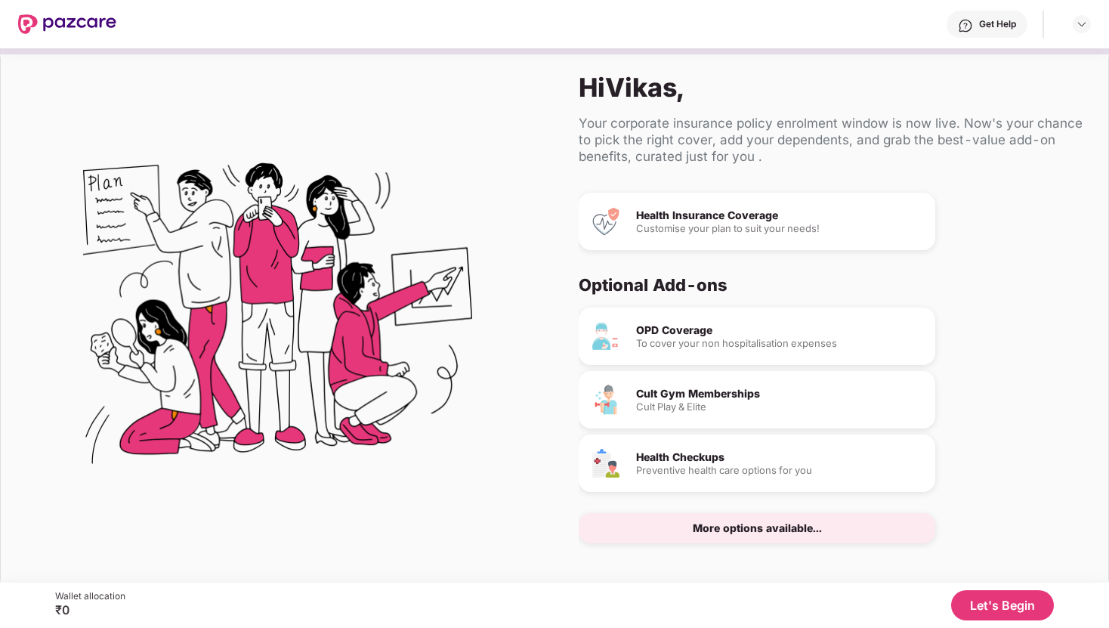
scroll to position [31, 0]
click at [685, 396] on div "Cult Gym Memberships" at bounding box center [779, 392] width 287 height 11
click at [992, 610] on button "Let's Begin" at bounding box center [1002, 605] width 103 height 30
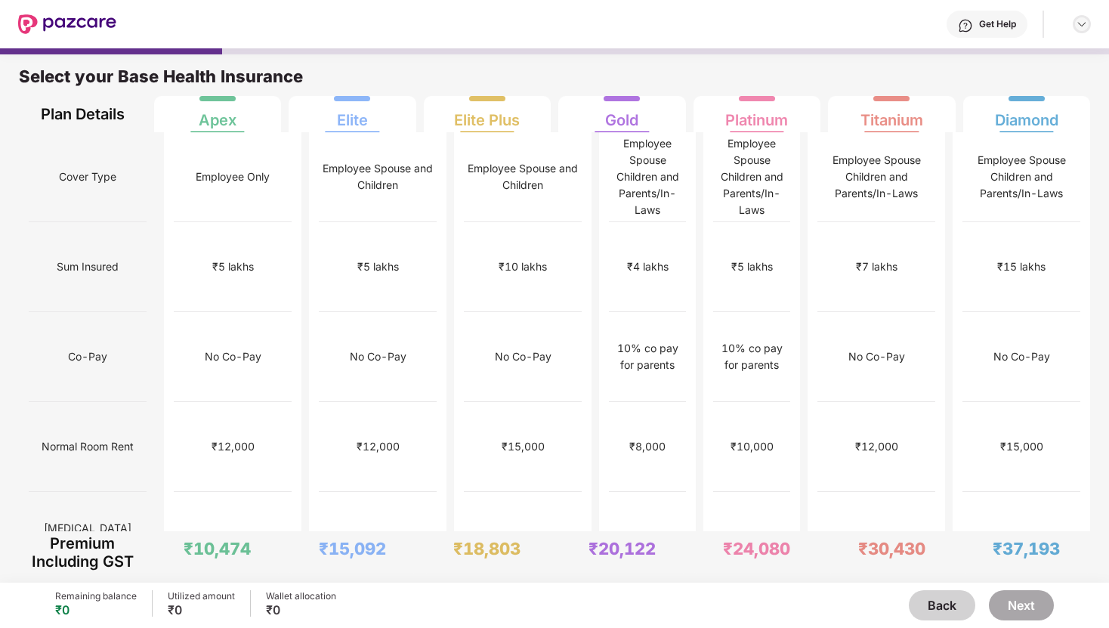
click at [1083, 29] on img at bounding box center [1082, 24] width 12 height 12
click at [1084, 22] on img at bounding box center [1082, 24] width 12 height 12
click at [978, 57] on div "Logout" at bounding box center [1010, 59] width 196 height 29
